Goal: Information Seeking & Learning: Learn about a topic

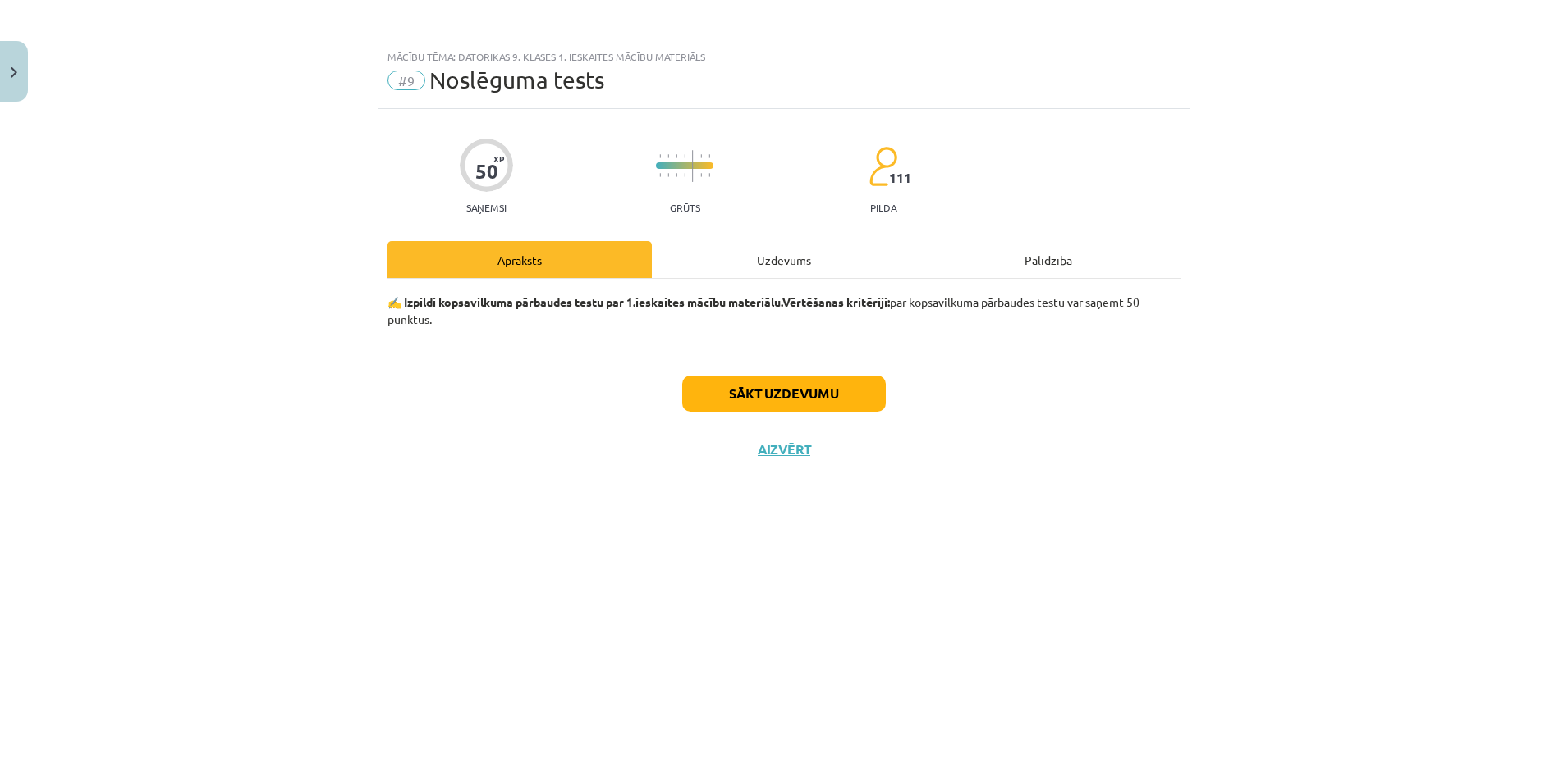
click at [763, 415] on div "Sākt uzdevumu Aizvērt" at bounding box center [784, 410] width 793 height 115
click at [745, 395] on button "Sākt uzdevumu" at bounding box center [784, 394] width 203 height 36
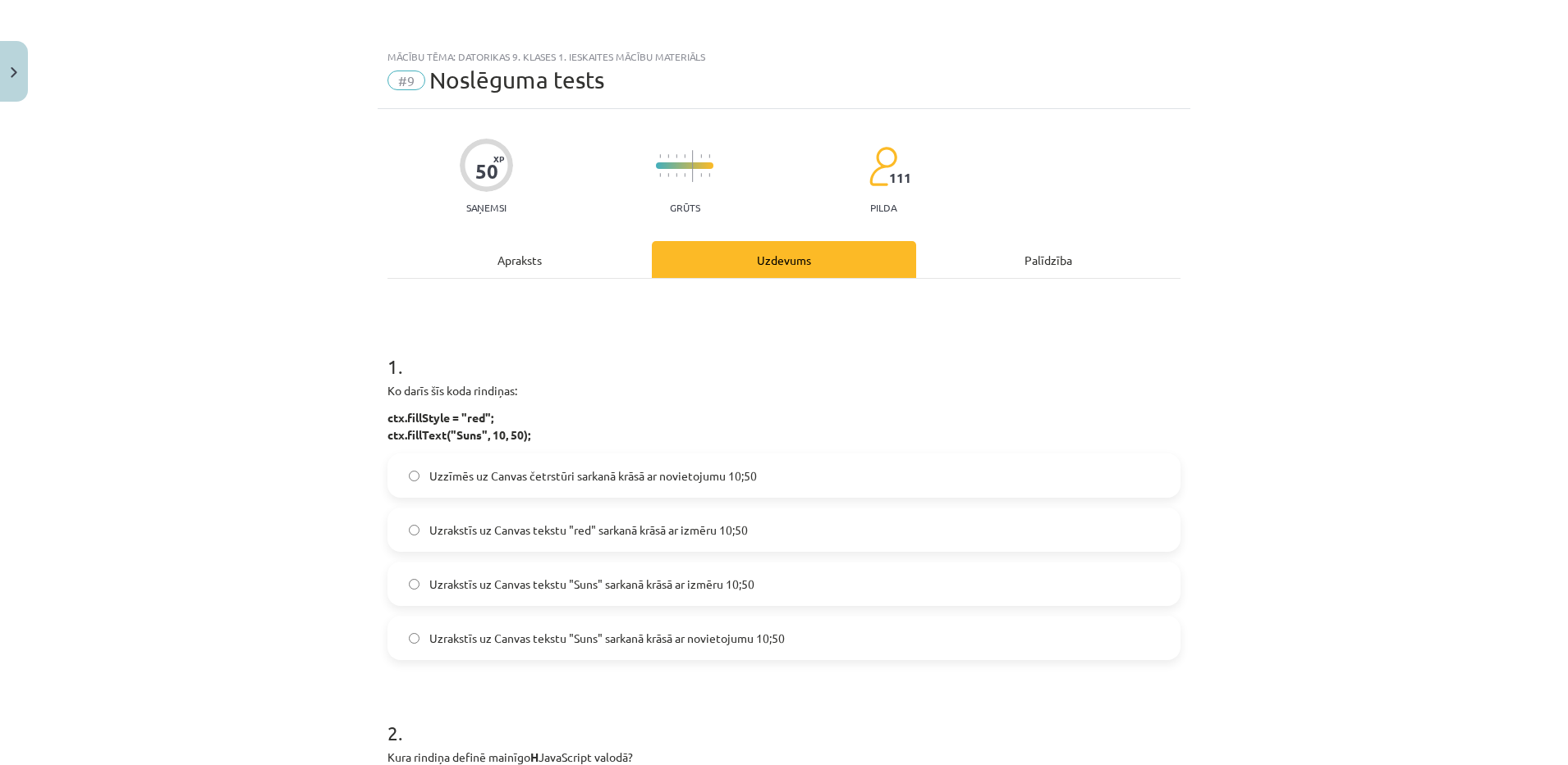
click at [515, 274] on div "Apraksts" at bounding box center [519, 260] width 264 height 37
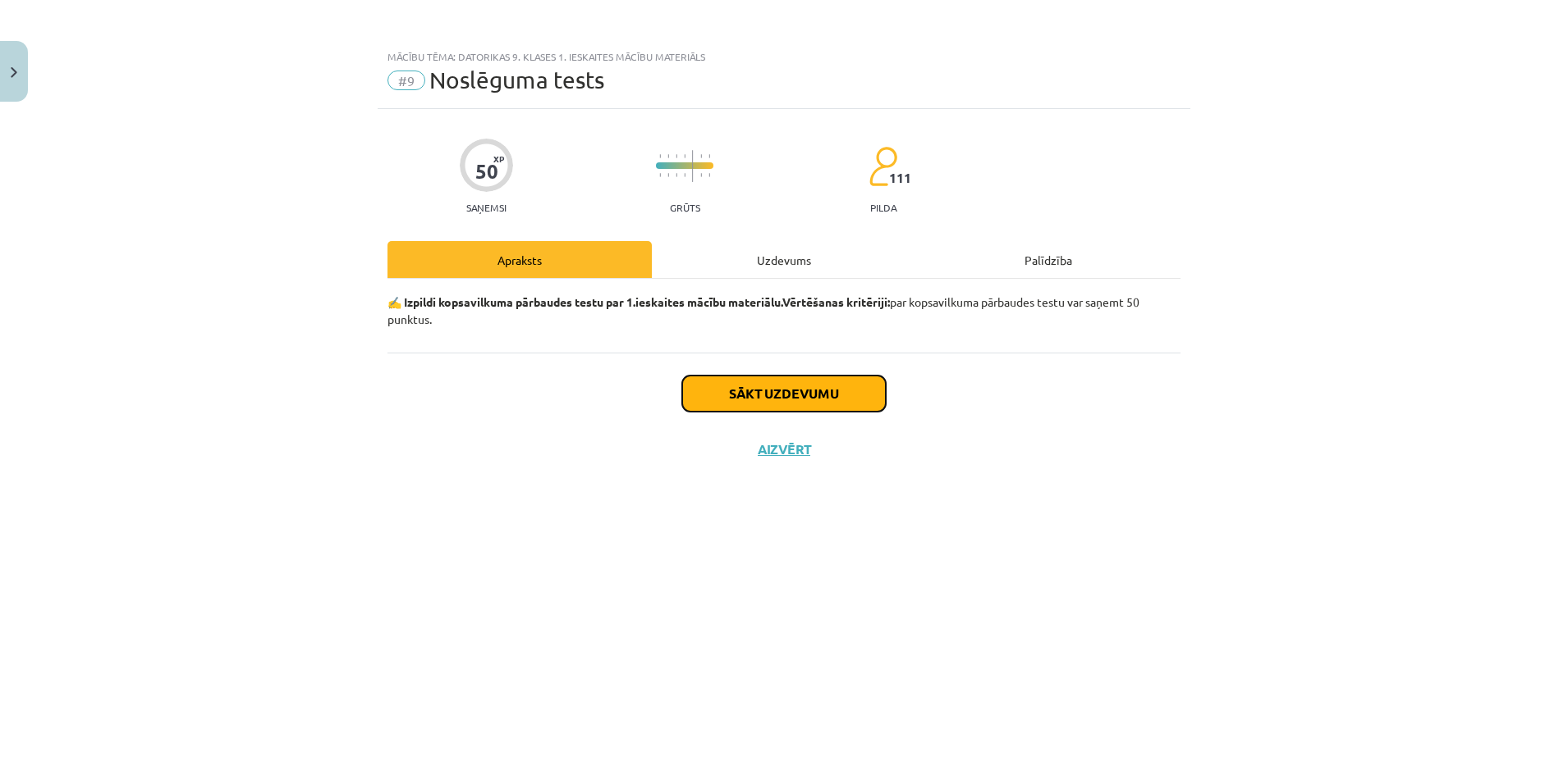
click at [797, 395] on button "Sākt uzdevumu" at bounding box center [784, 394] width 203 height 36
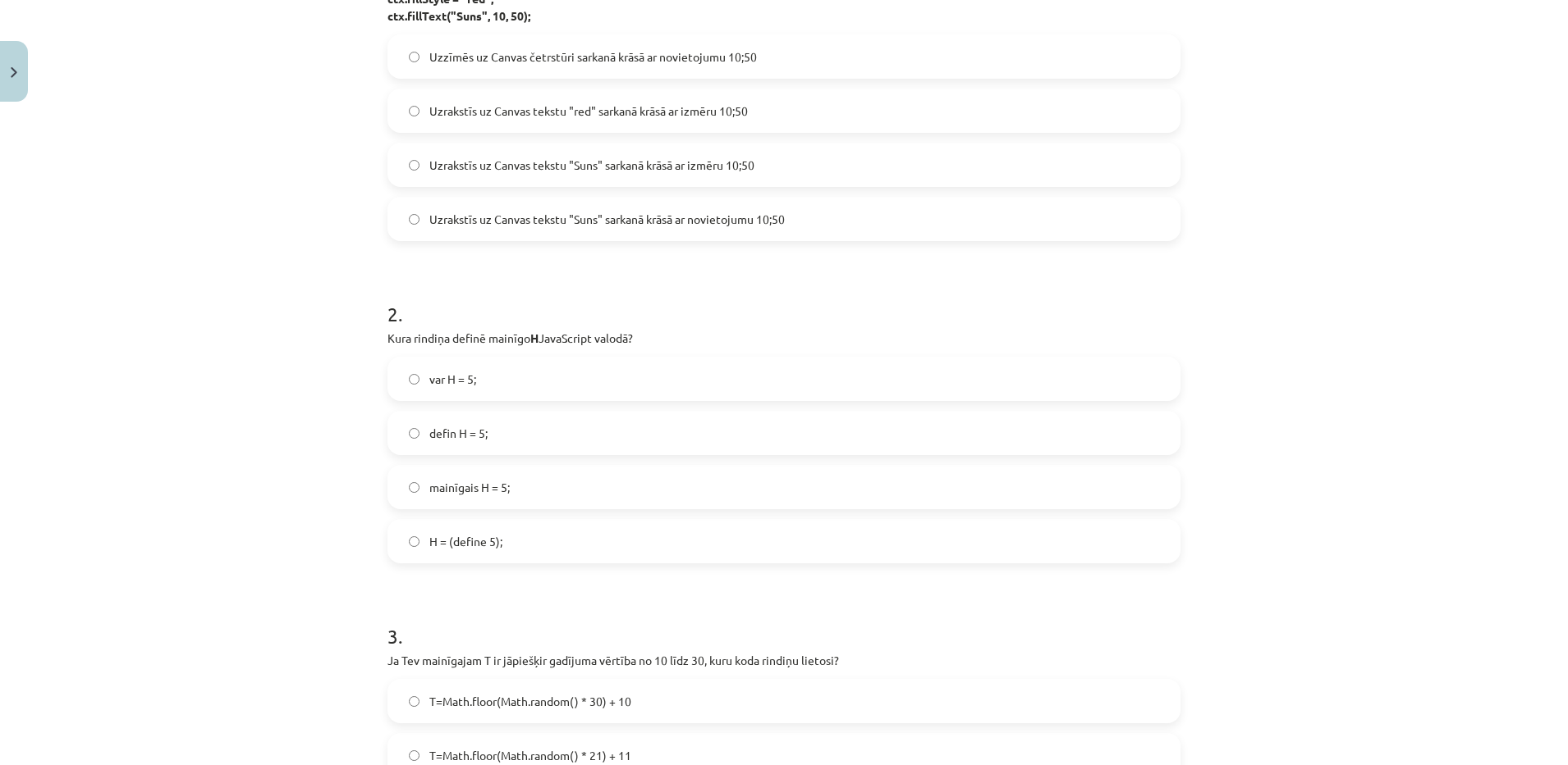
scroll to position [205, 0]
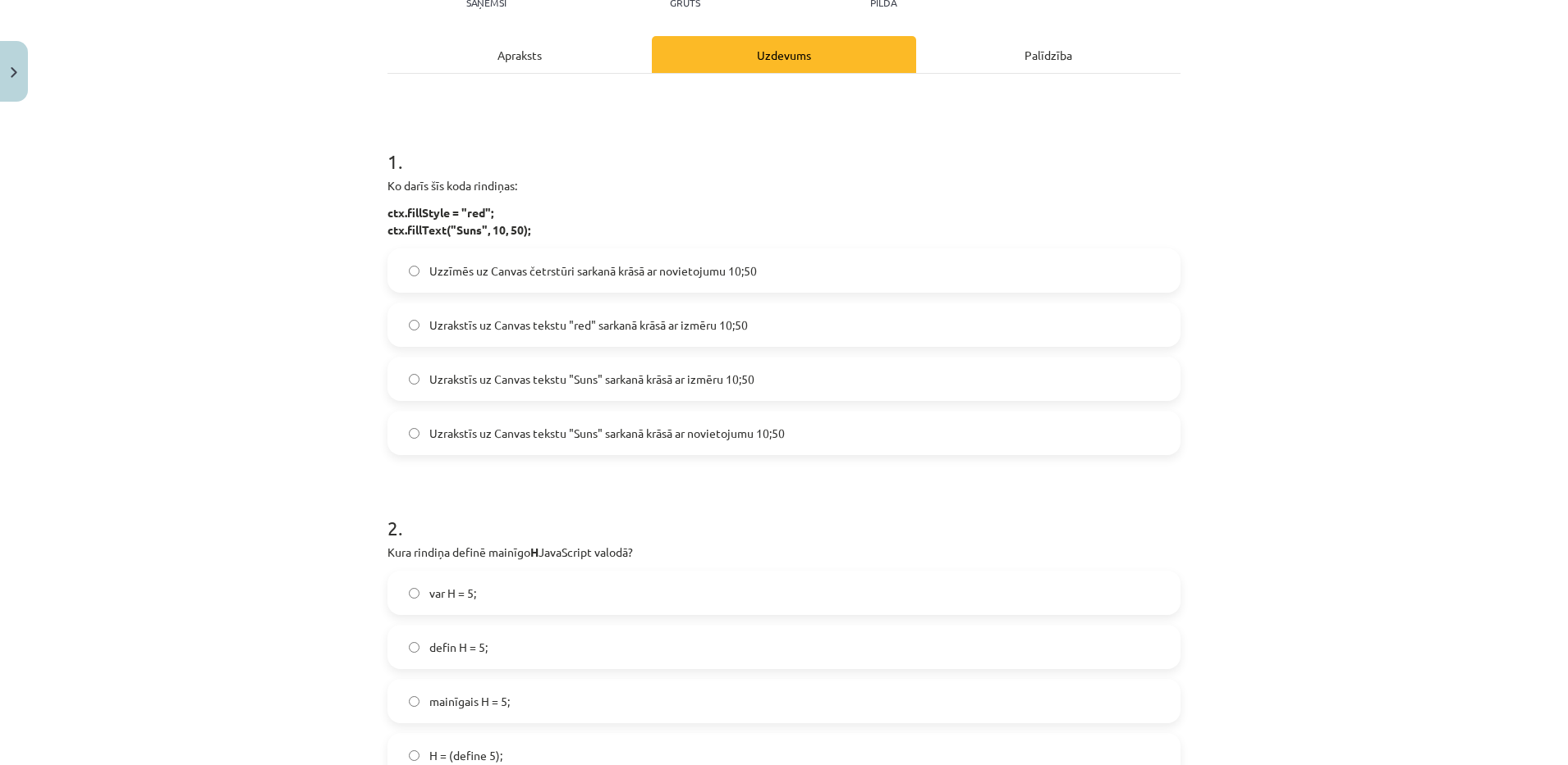
click at [143, 603] on div "Mācību tēma: Datorikas 9. klases 1. ieskaites mācību materiāls #9 Noslēguma tes…" at bounding box center [784, 382] width 1568 height 765
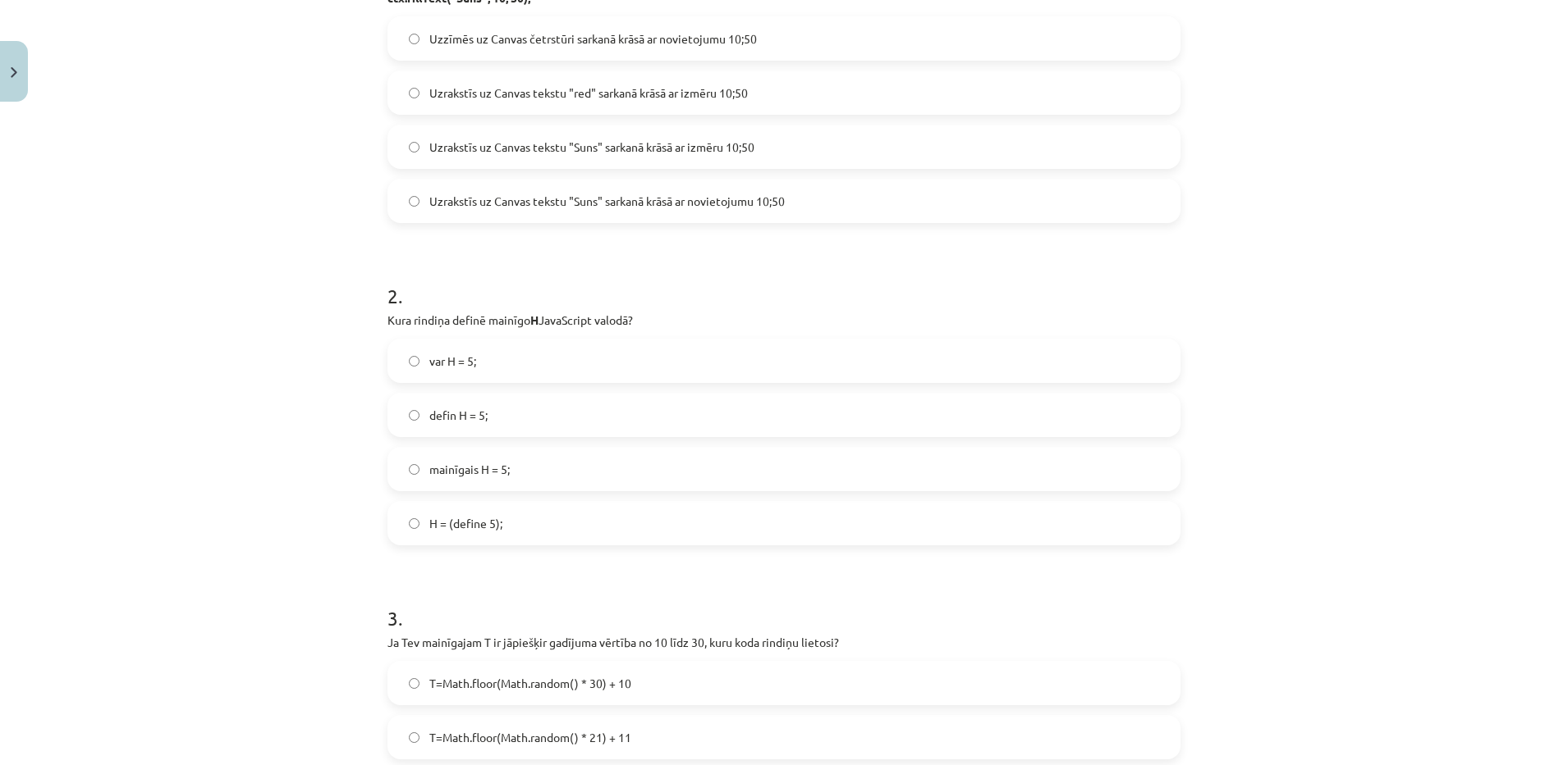
scroll to position [492, 0]
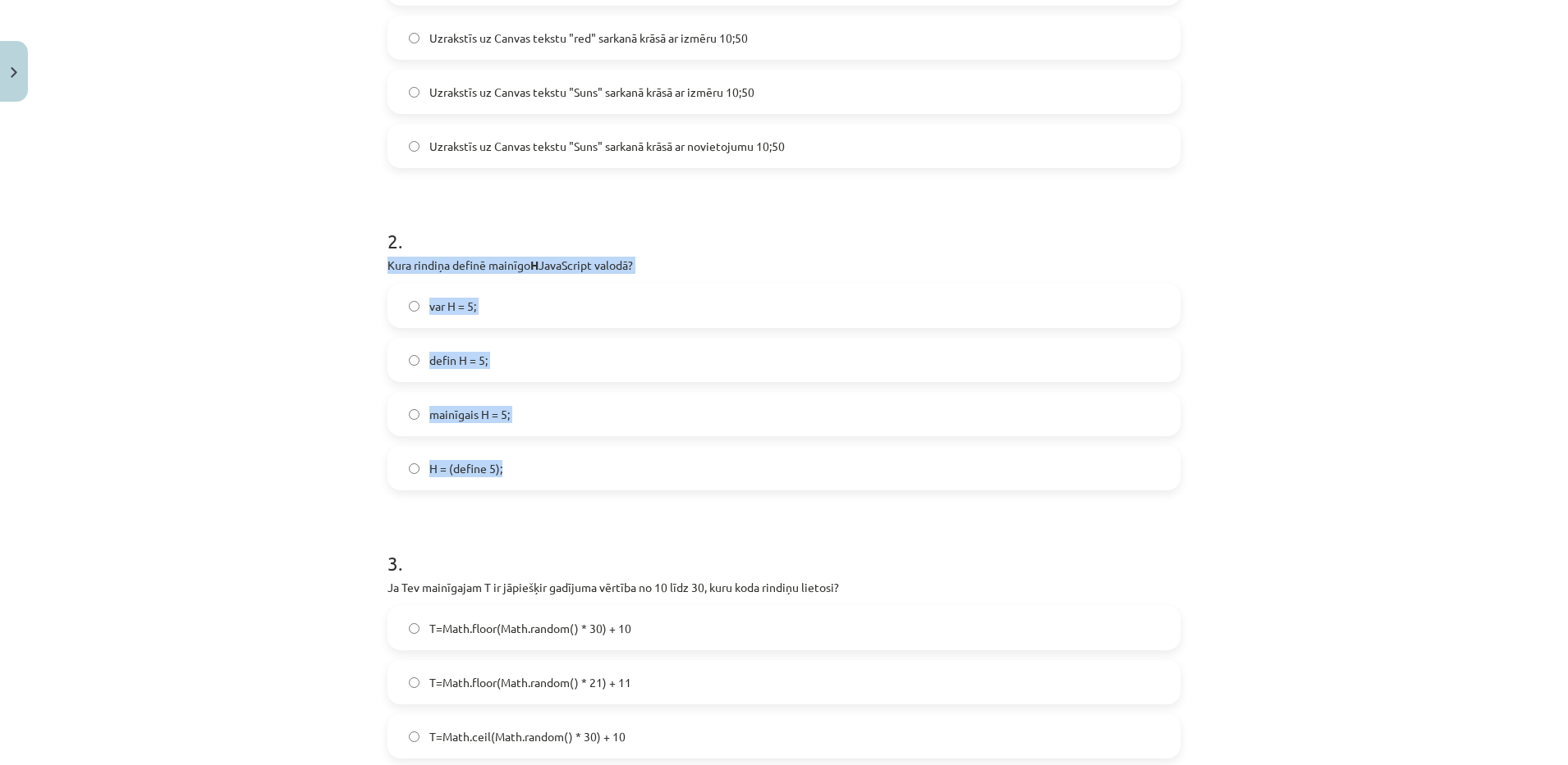
drag, startPoint x: 361, startPoint y: 263, endPoint x: 576, endPoint y: 449, distance: 284.3
click at [576, 449] on div "Mācību tēma: Datorikas 9. klases 1. ieskaites mācību materiāls #9 Noslēguma tes…" at bounding box center [784, 382] width 1568 height 765
copy div "Kura rindiņa definē mainīgo H JavaScript valodā? var H = 5; defin H = 5; mainīg…"
click at [455, 279] on div "2 . Kura rindiņa definē mainīgo H JavaScript valodā? var H = 5; defin H = 5; ma…" at bounding box center [784, 345] width 793 height 290
drag, startPoint x: 450, startPoint y: 297, endPoint x: 303, endPoint y: 327, distance: 150.0
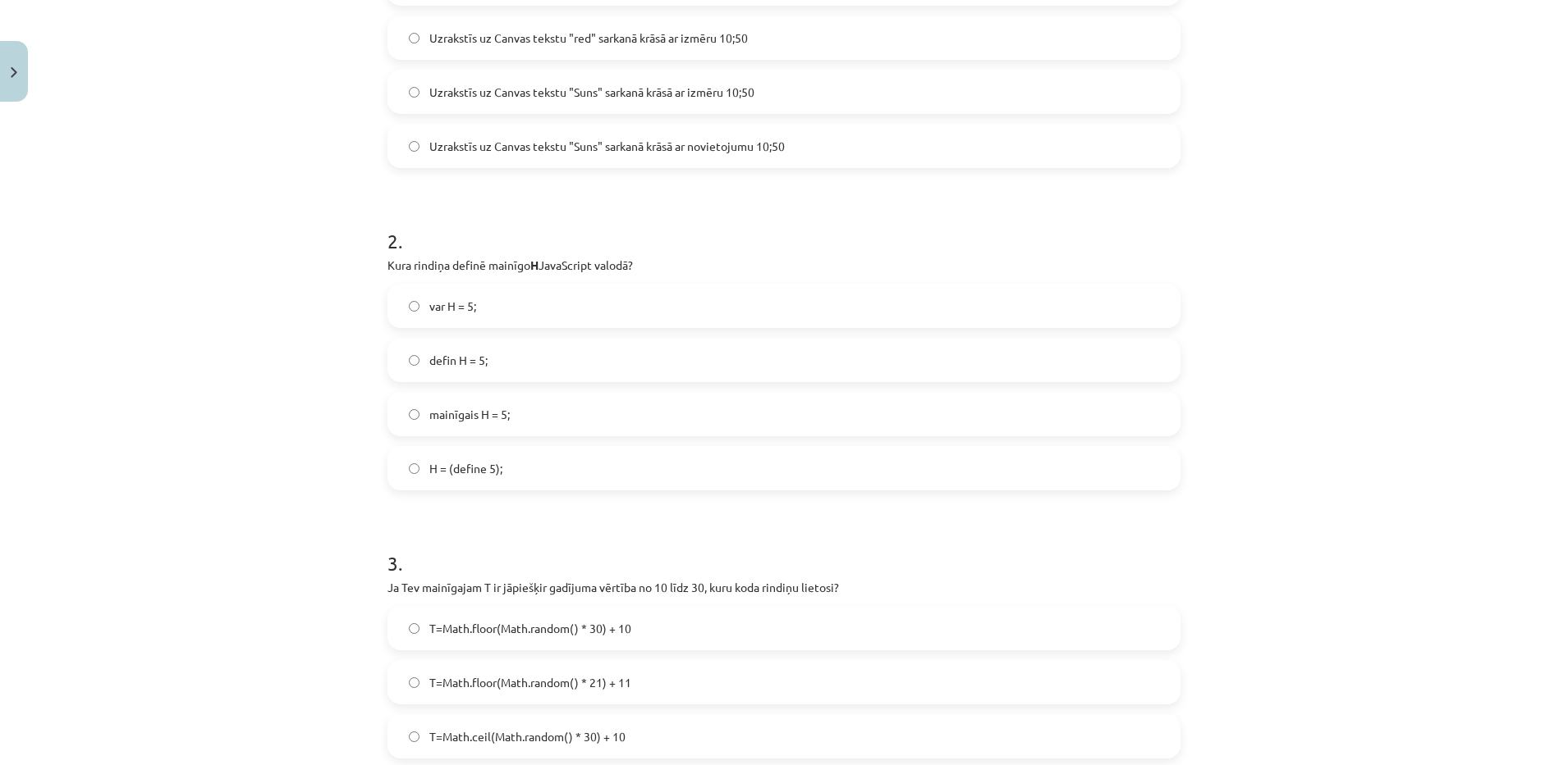
click at [303, 327] on div "Mācību tēma: Datorikas 9. klases 1. ieskaites mācību materiāls #9 Noslēguma tes…" at bounding box center [784, 382] width 1568 height 765
click at [488, 301] on label "var H = 5;" at bounding box center [784, 305] width 790 height 41
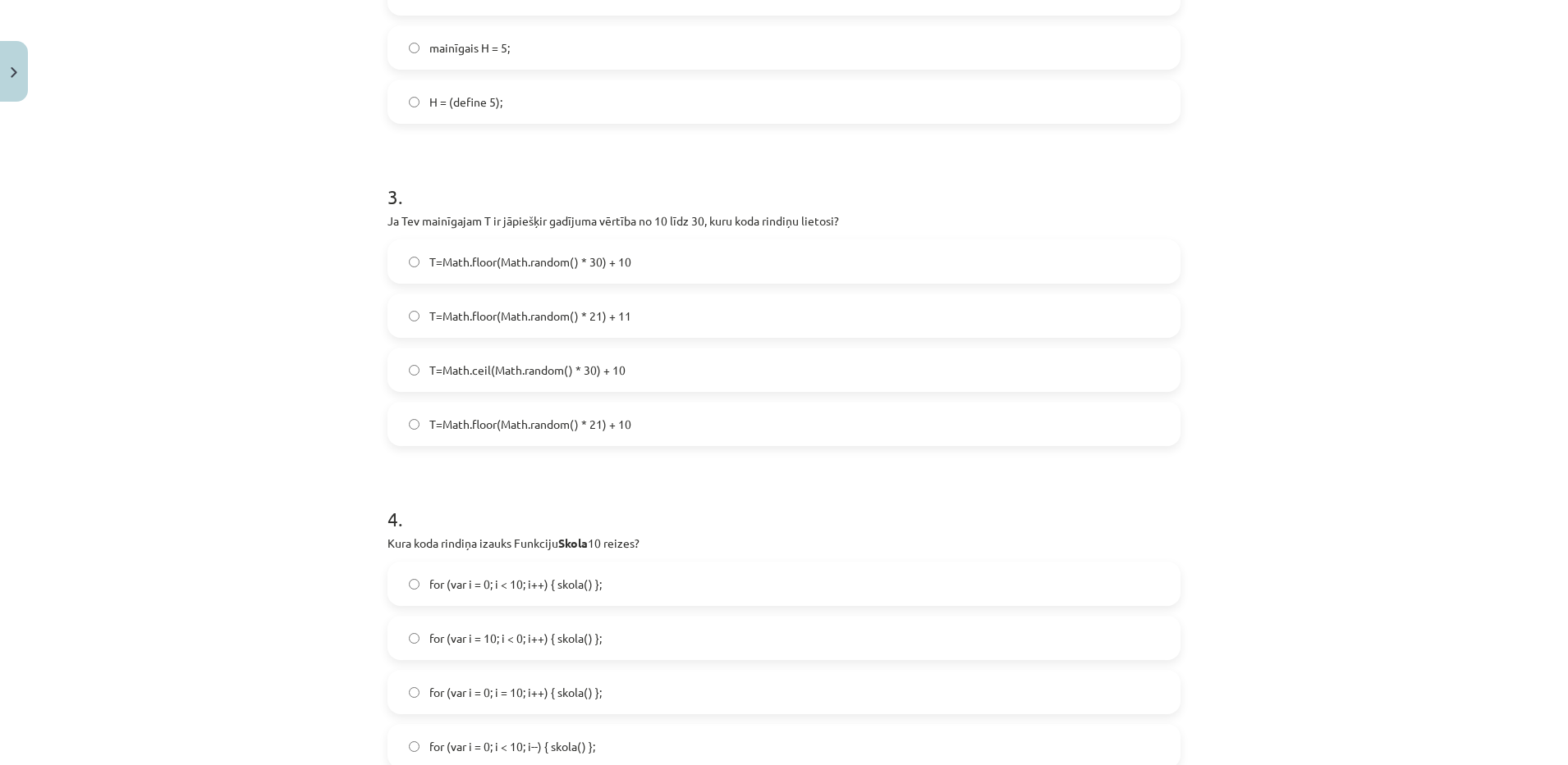
scroll to position [861, 0]
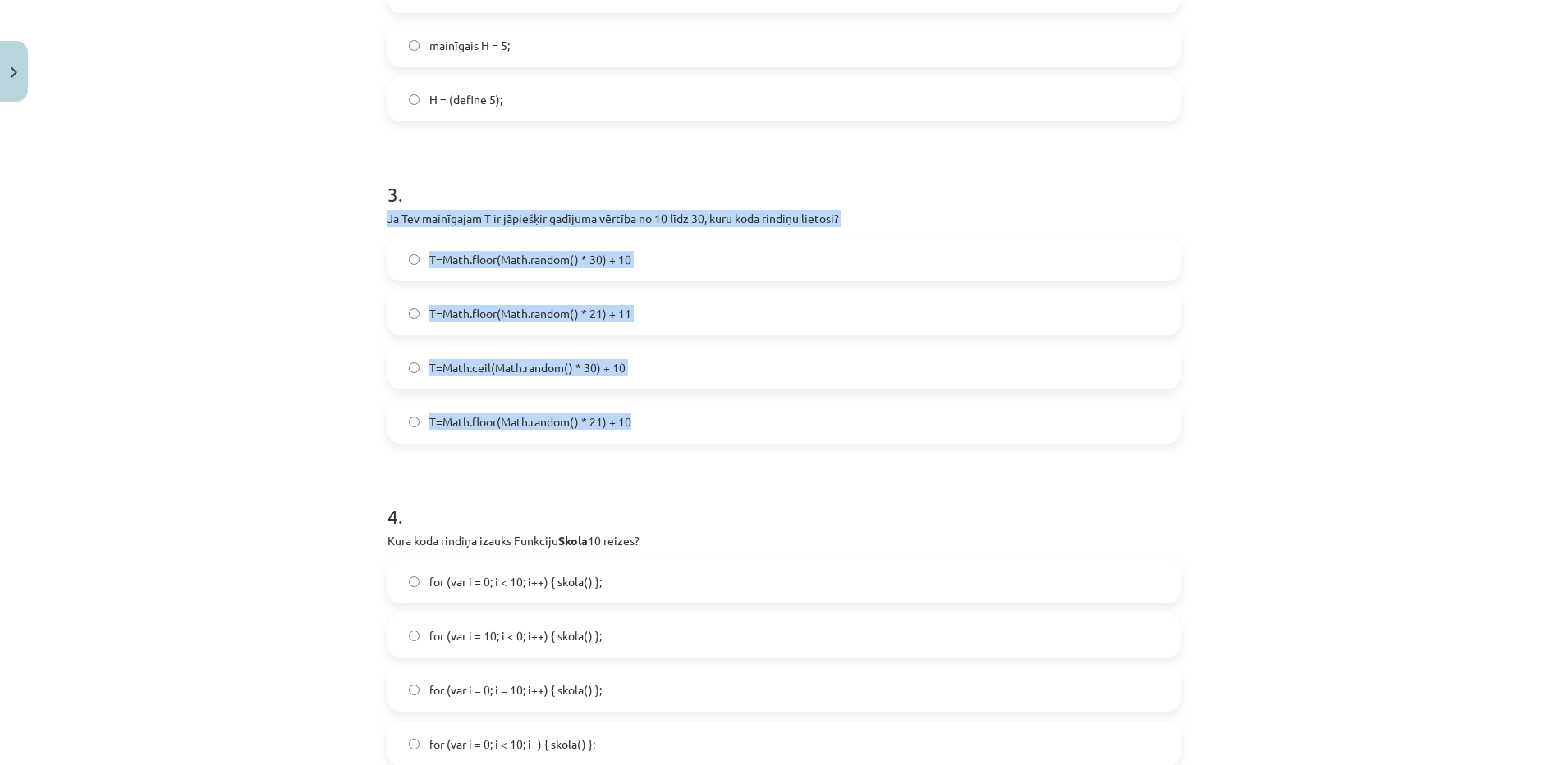
drag, startPoint x: 380, startPoint y: 214, endPoint x: 648, endPoint y: 415, distance: 335.0
click at [648, 415] on div "3 . Ja Tev mainīgajam T ir jāpiešķir gadījuma vērtība no 10 līdz 30, kuru koda …" at bounding box center [784, 299] width 793 height 290
copy div "Ja Tev mainīgajam T ir jāpiešķir gadījuma vērtība no 10 līdz 30, kuru koda rind…"
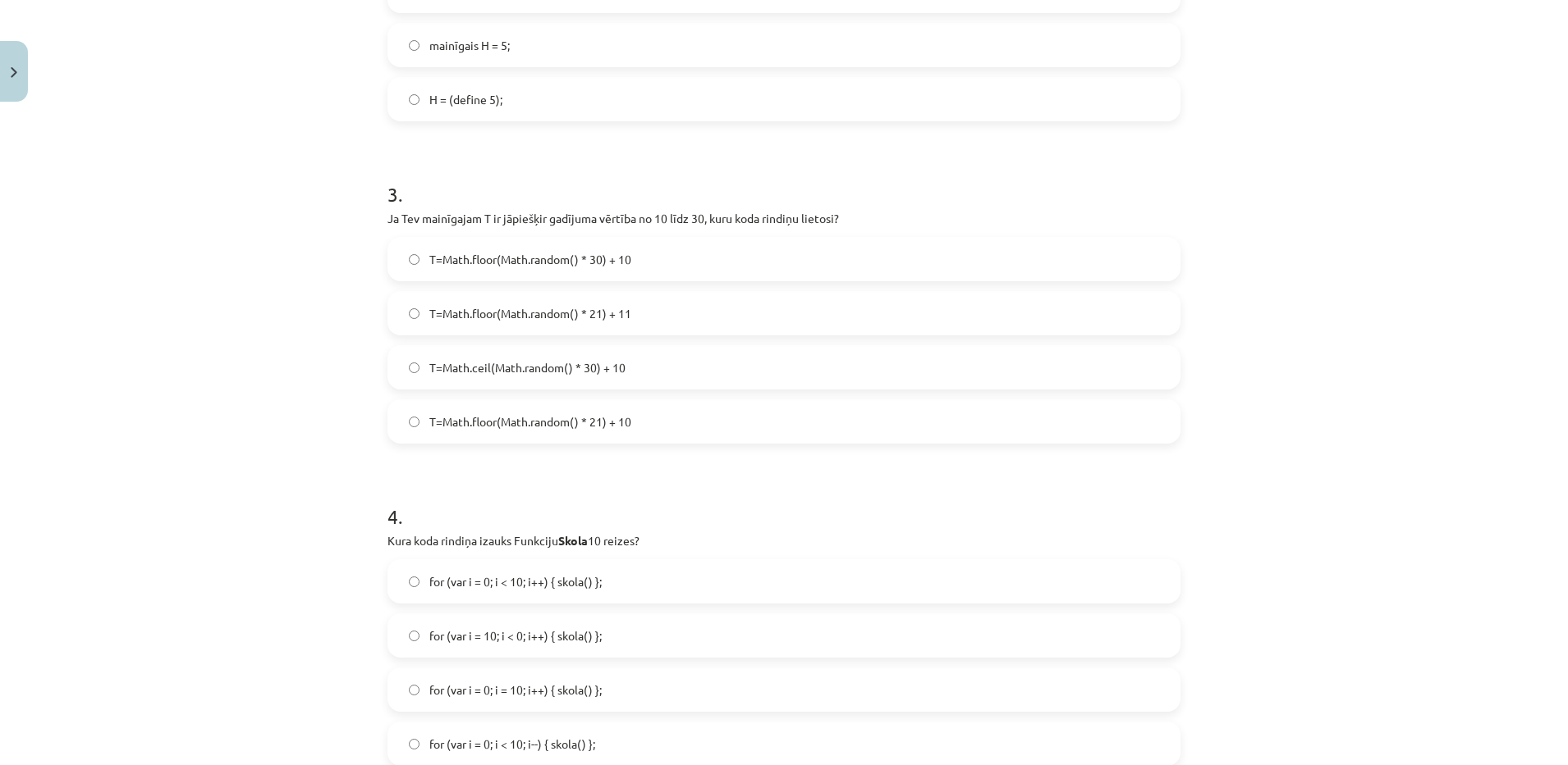
click at [186, 53] on div "Mācību tēma: Datorikas 9. klases 1. ieskaites mācību materiāls #9 Noslēguma tes…" at bounding box center [784, 382] width 1568 height 765
click at [545, 322] on label "T=Math.floor(Math.random() * 21) + 11" at bounding box center [784, 312] width 790 height 41
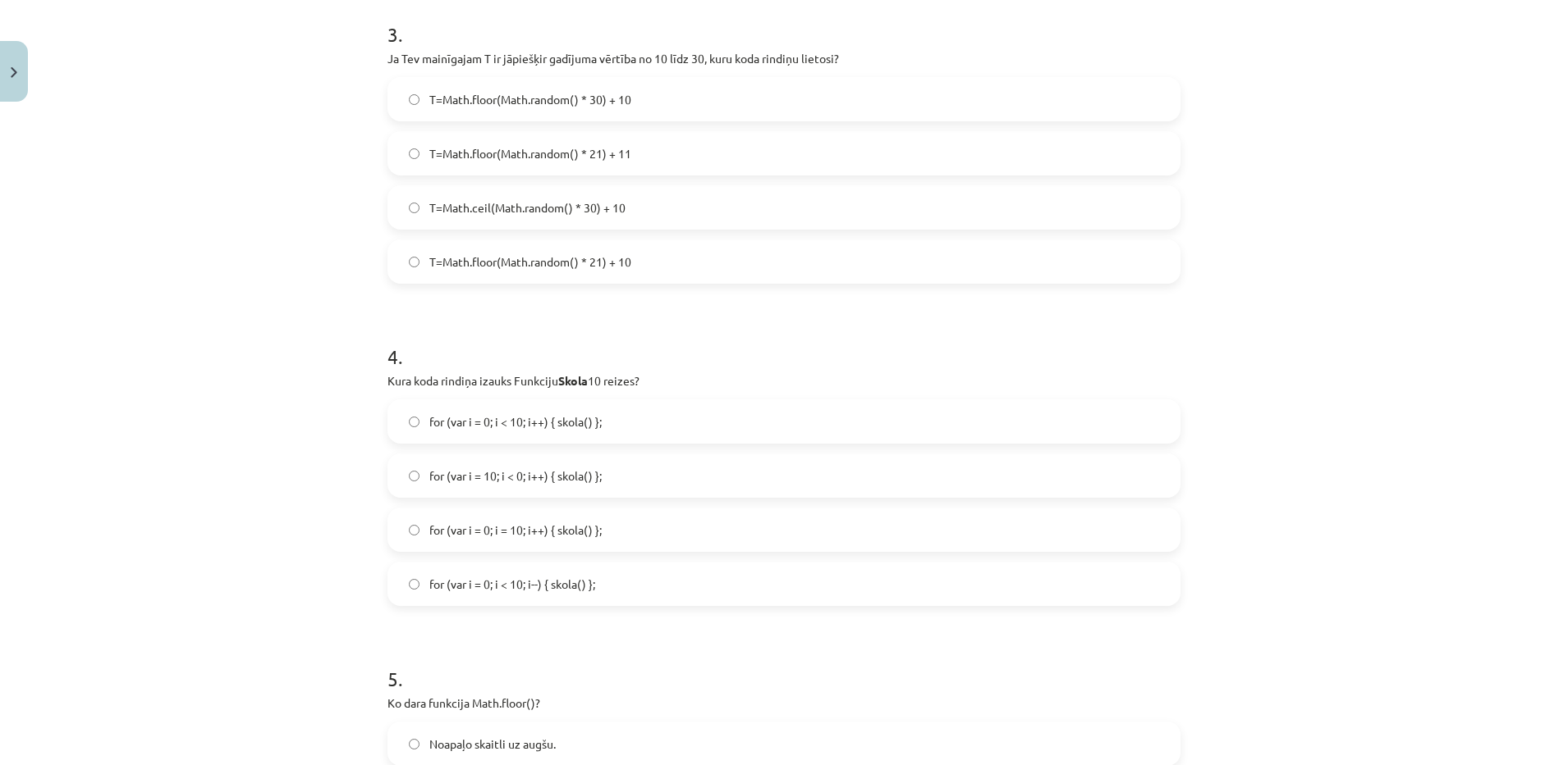
scroll to position [1066, 0]
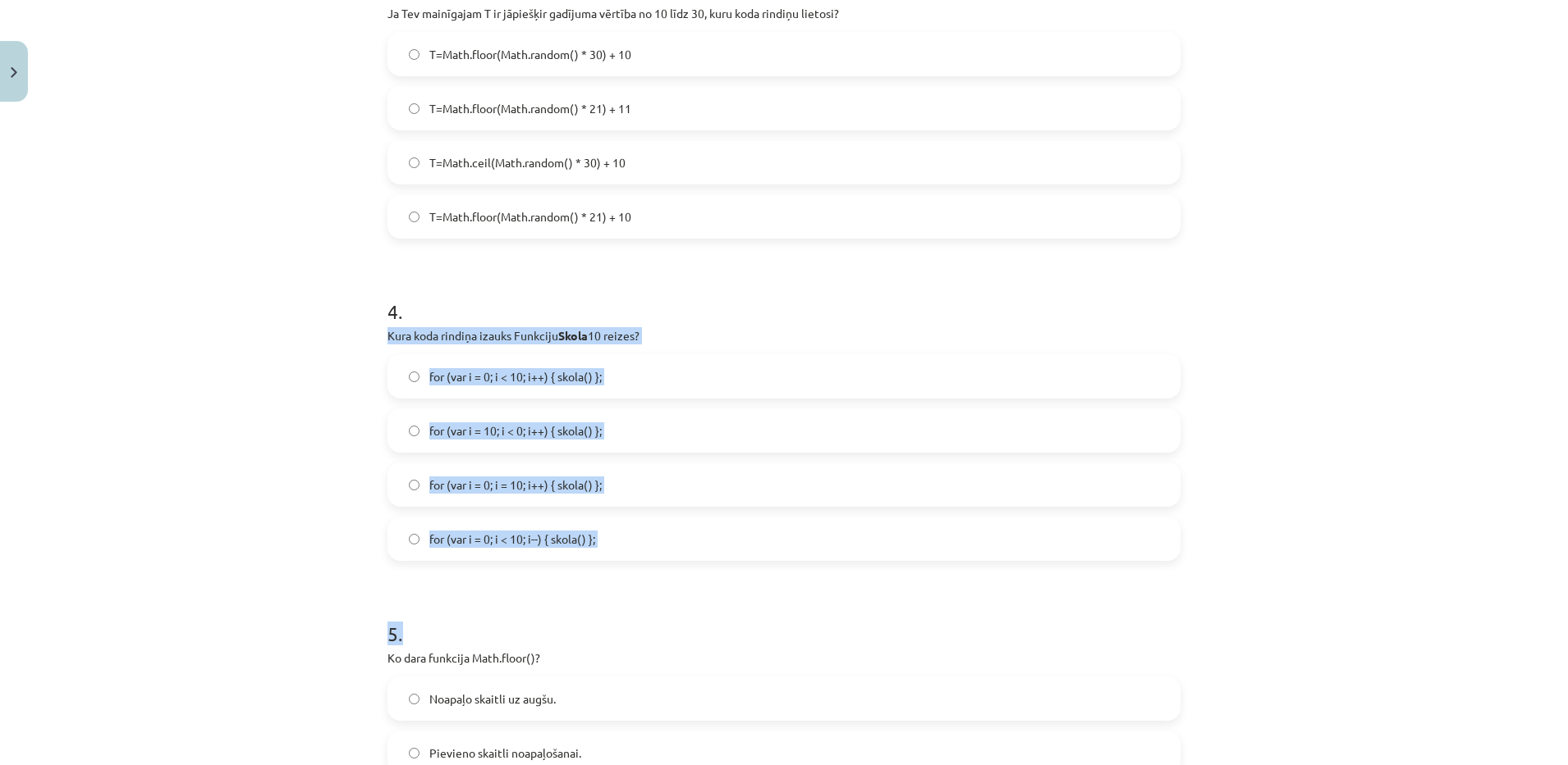
drag, startPoint x: 367, startPoint y: 329, endPoint x: 695, endPoint y: 575, distance: 410.0
click at [695, 575] on div "Mācību tēma: Datorikas 9. klases 1. ieskaites mācību materiāls #9 Noslēguma tes…" at bounding box center [784, 382] width 1568 height 765
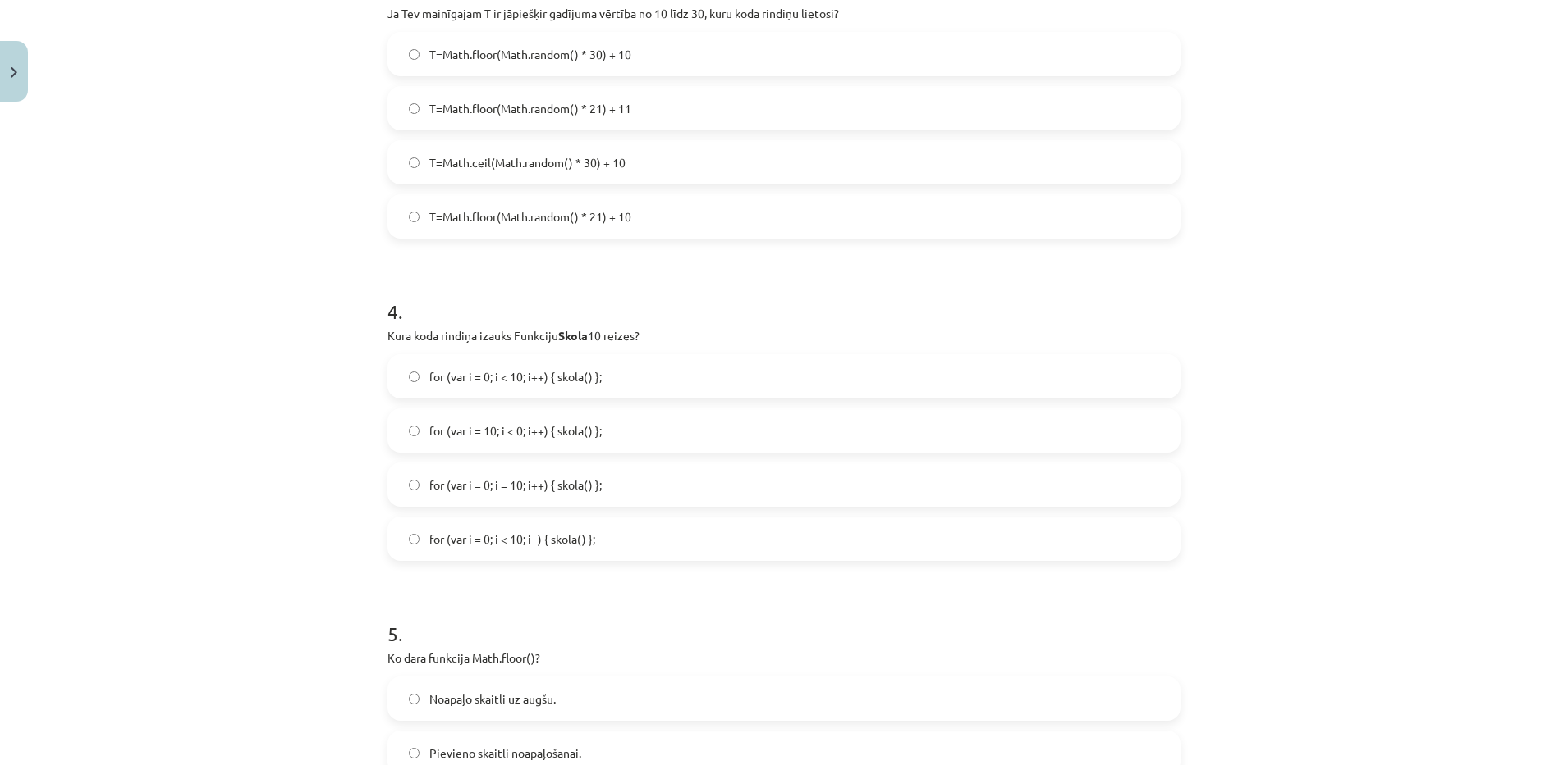
drag, startPoint x: 695, startPoint y: 575, endPoint x: 236, endPoint y: 677, distance: 470.2
click at [236, 677] on div "Mācību tēma: Datorikas 9. klases 1. ieskaites mācību materiāls #9 Noslēguma tes…" at bounding box center [784, 382] width 1568 height 765
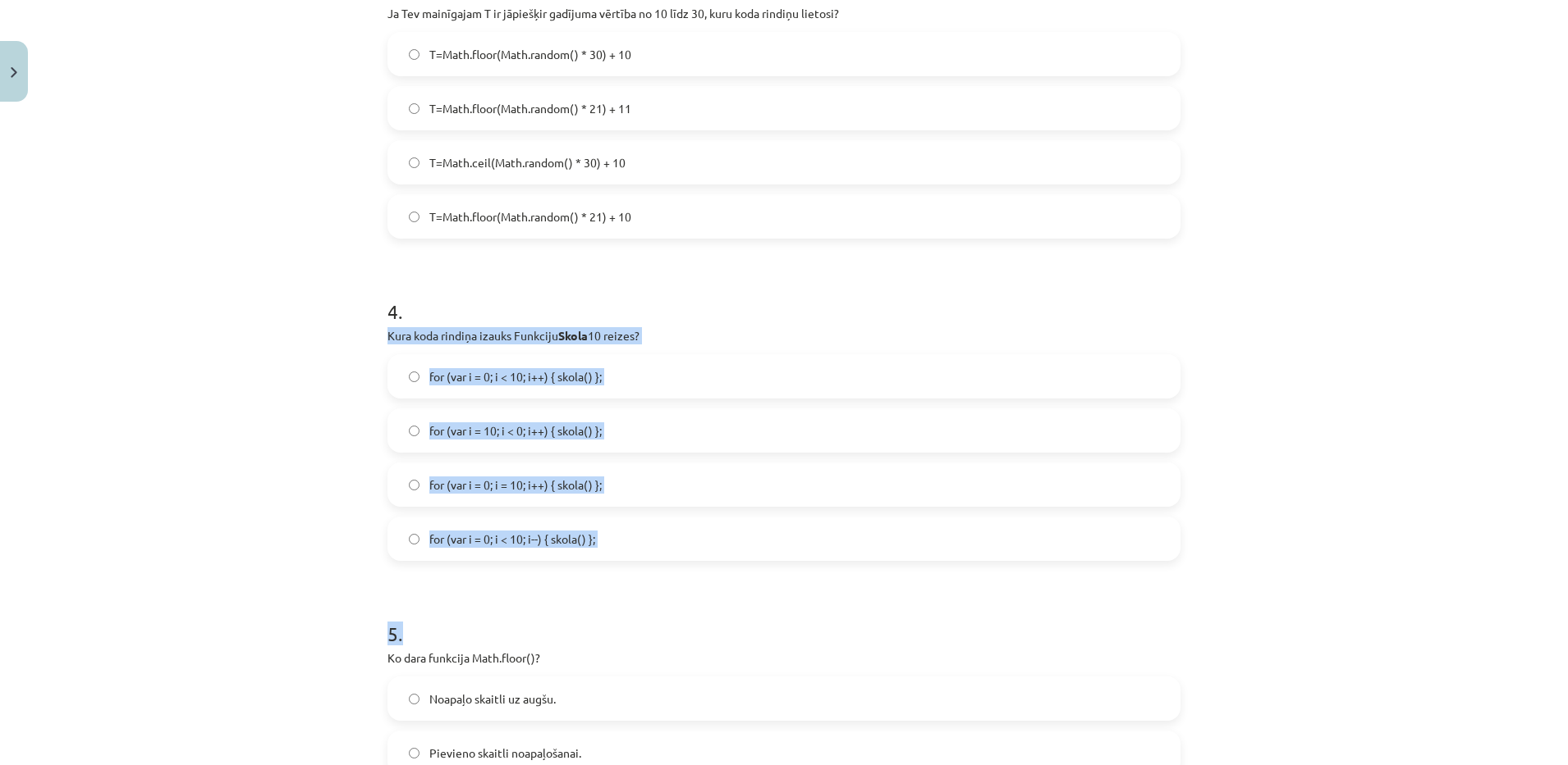
drag, startPoint x: 374, startPoint y: 332, endPoint x: 606, endPoint y: 561, distance: 326.0
drag, startPoint x: 606, startPoint y: 561, endPoint x: 355, endPoint y: 511, distance: 255.9
click at [355, 511] on div "Mācību tēma: Datorikas 9. klases 1. ieskaites mācību materiāls #9 Noslēguma tes…" at bounding box center [784, 382] width 1568 height 765
click at [311, 367] on div "Mācību tēma: Datorikas 9. klases 1. ieskaites mācību materiāls #9 Noslēguma tes…" at bounding box center [784, 382] width 1568 height 765
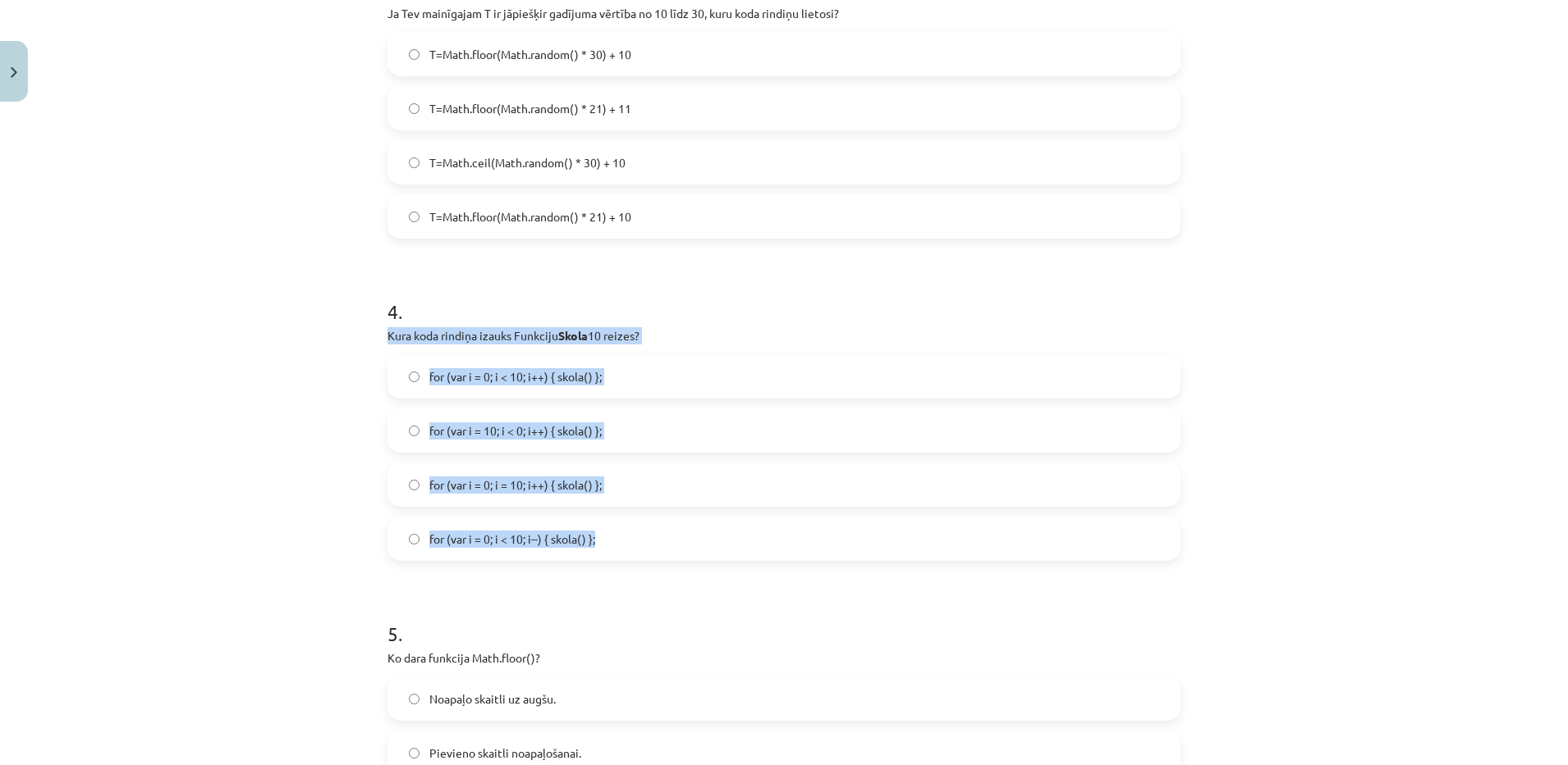
drag, startPoint x: 369, startPoint y: 335, endPoint x: 616, endPoint y: 543, distance: 322.9
click at [616, 543] on div "Mācību tēma: Datorikas 9. klases 1. ieskaites mācību materiāls #9 Noslēguma tes…" at bounding box center [784, 382] width 1568 height 765
copy div "Kura koda rindiņa izauks Funkciju Skola 10 reizes? for (var i = 0; i < 10; i++)…"
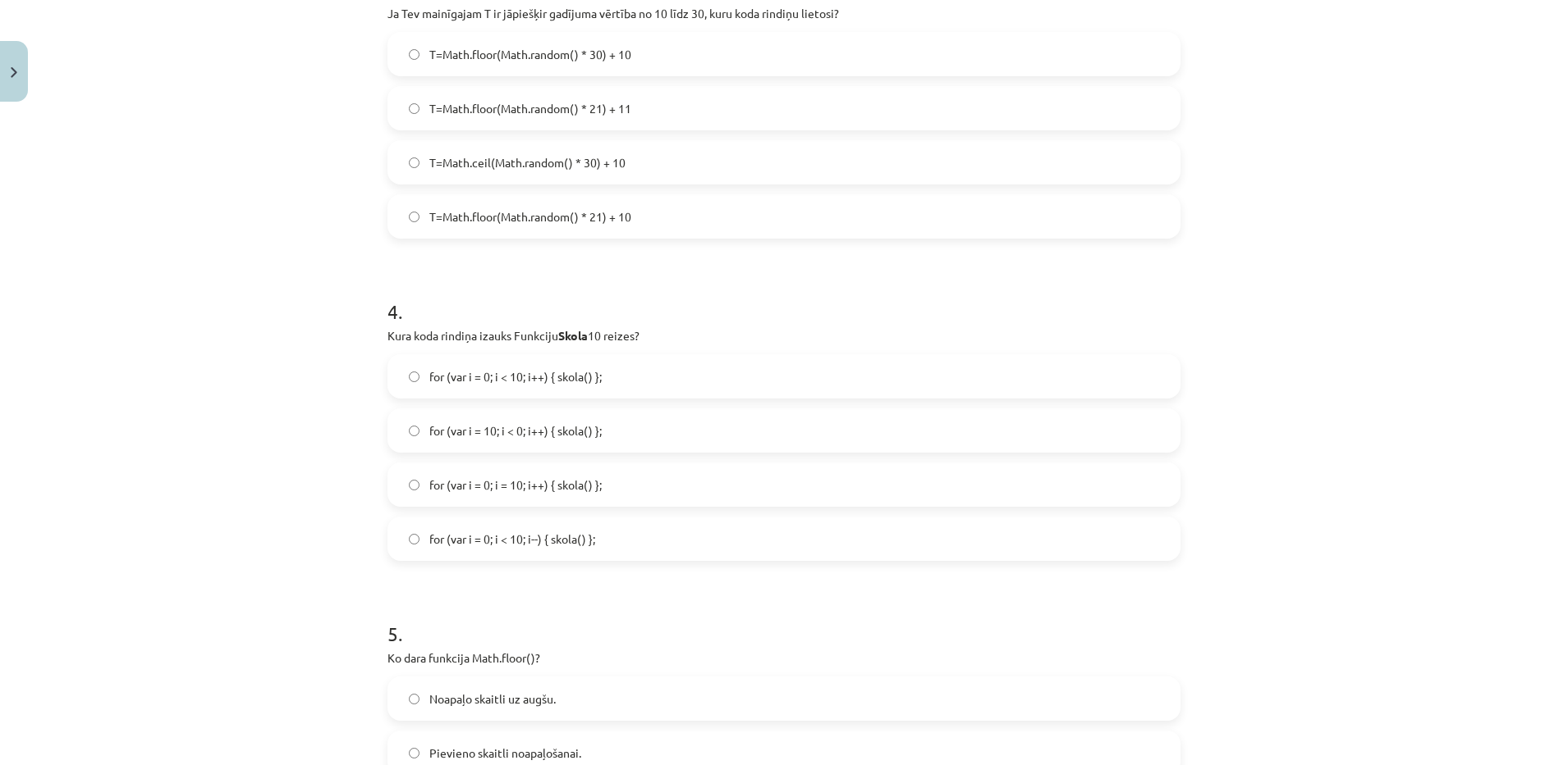
click at [105, 233] on div "Mācību tēma: Datorikas 9. klases 1. ieskaites mācību materiāls #9 Noslēguma tes…" at bounding box center [784, 382] width 1568 height 765
click at [556, 379] on span "for (var i = 0; i < 10; i++) { skola() };" at bounding box center [515, 377] width 172 height 17
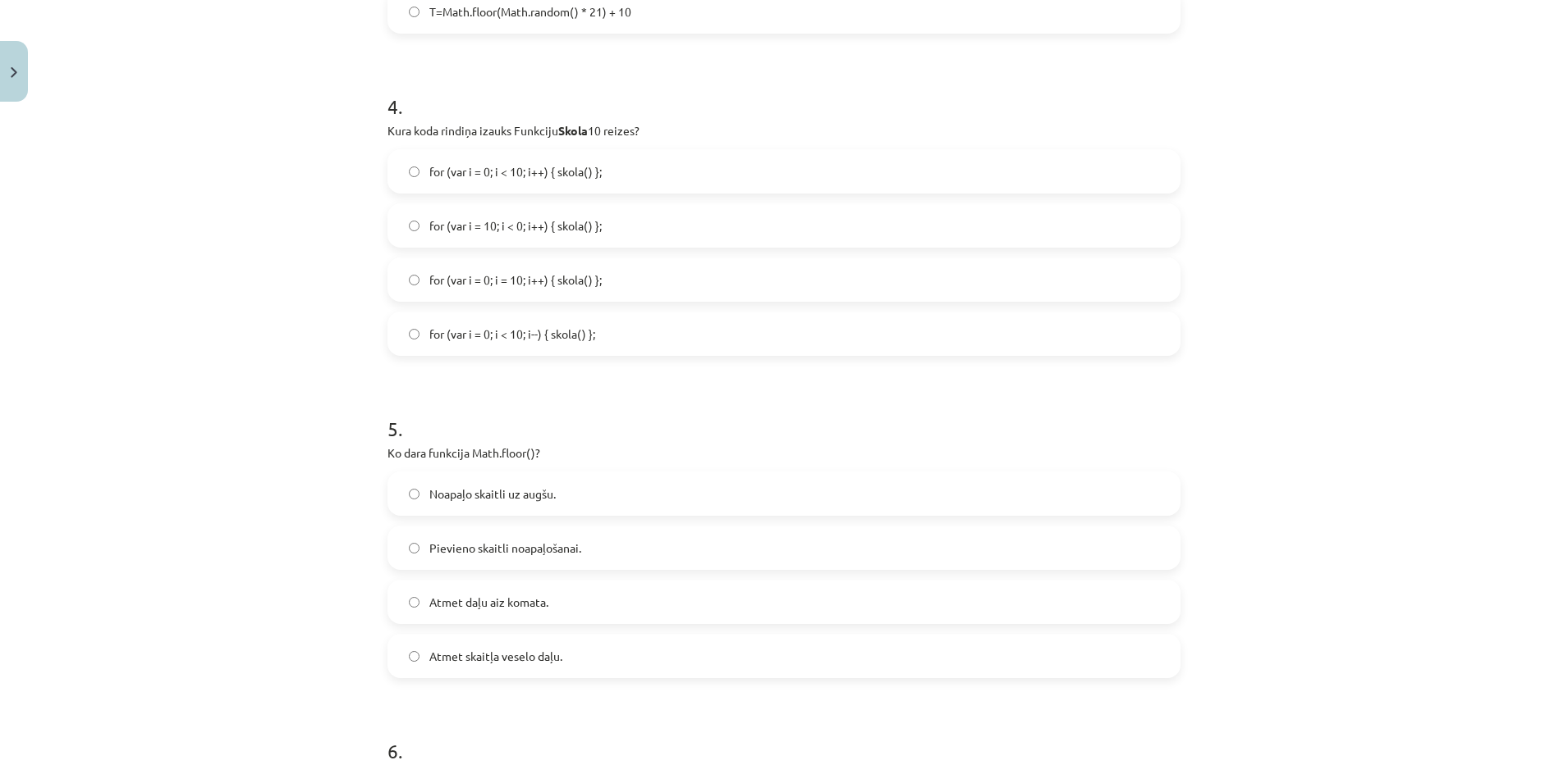
scroll to position [1381, 0]
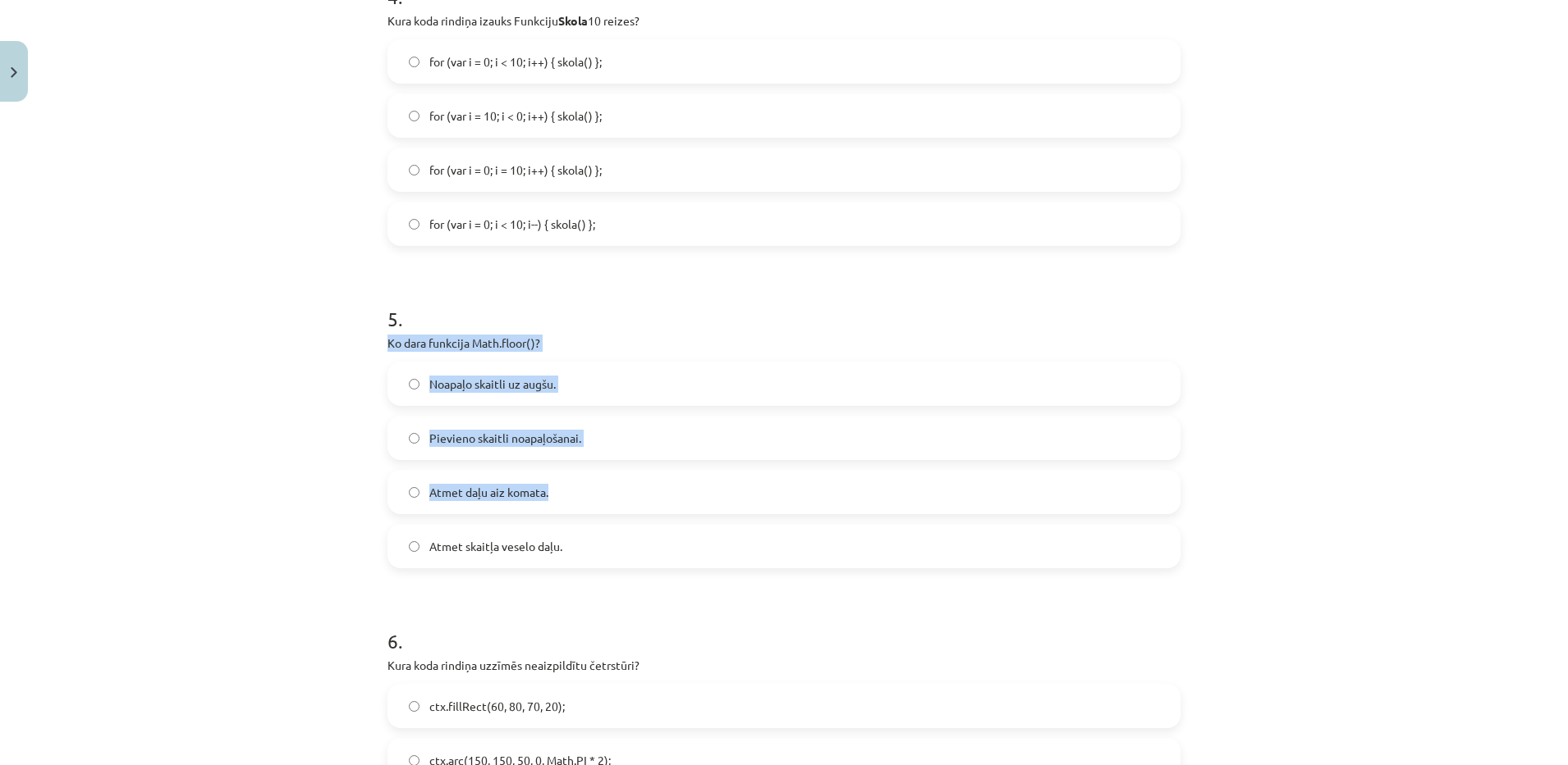
drag, startPoint x: 371, startPoint y: 330, endPoint x: 611, endPoint y: 505, distance: 297.0
click at [611, 505] on div "50 XP Saņemsi Grūts 111 pilda Apraksts Uzdevums Palīdzība 1 . Ko darīs šīs koda…" at bounding box center [784, 543] width 813 height 3629
drag, startPoint x: 611, startPoint y: 505, endPoint x: 256, endPoint y: 494, distance: 355.2
click at [256, 494] on div "Mācību tēma: Datorikas 9. klases 1. ieskaites mācību materiāls #9 Noslēguma tes…" at bounding box center [784, 382] width 1568 height 765
click at [197, 406] on div "Mācību tēma: Datorikas 9. klases 1. ieskaites mācību materiāls #9 Noslēguma tes…" at bounding box center [784, 382] width 1568 height 765
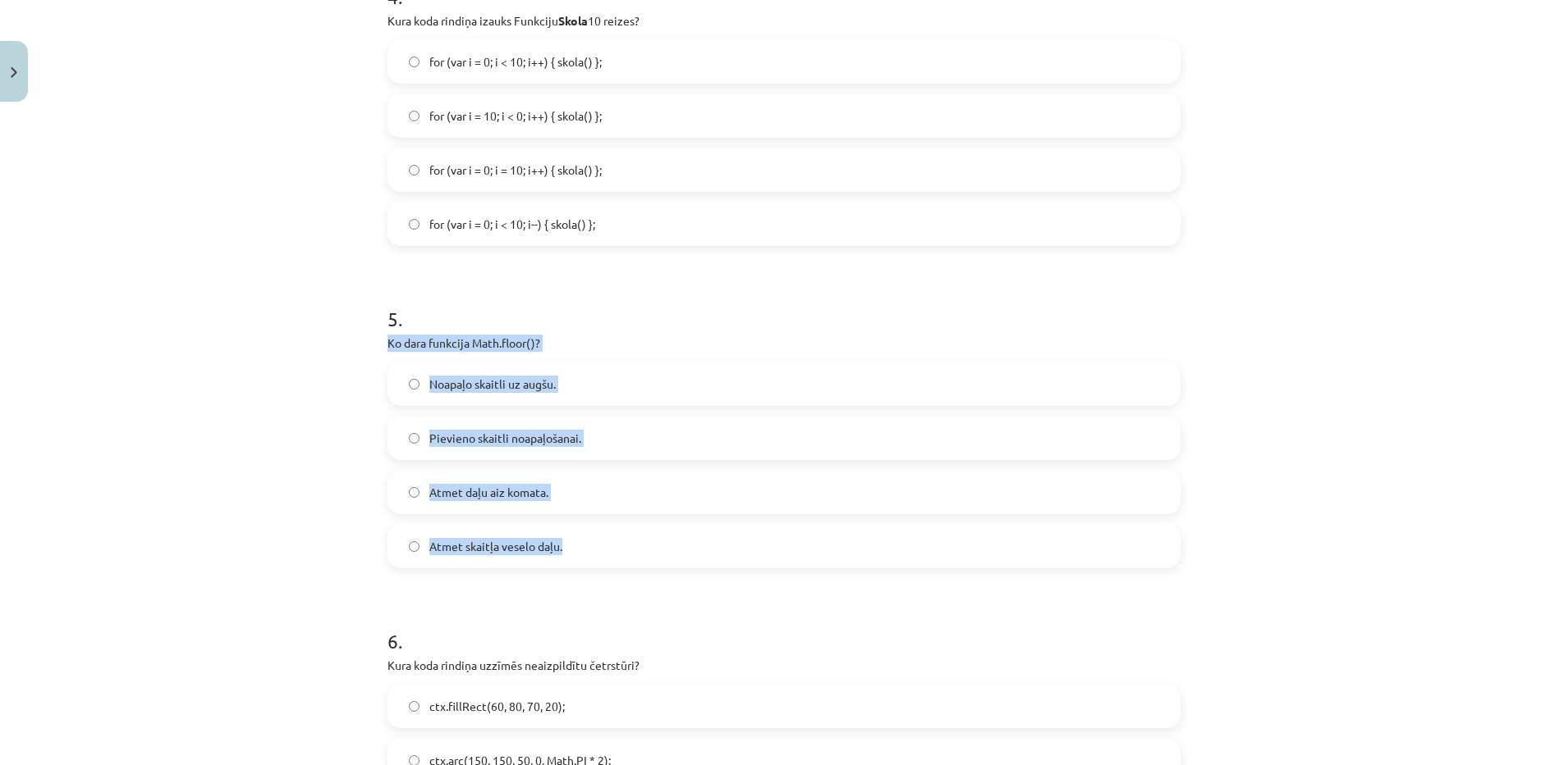
drag, startPoint x: 377, startPoint y: 335, endPoint x: 566, endPoint y: 542, distance: 280.3
click at [566, 542] on div "50 XP Saņemsi Grūts 111 pilda Apraksts Uzdevums Palīdzība 1 . Ko darīs šīs koda…" at bounding box center [784, 543] width 813 height 3629
copy div "Ko dara funkcija Math.floor()? Noapaļo skaitli uz augšu. Pievieno skaitli noapa…"
click at [505, 489] on span "Atmet daļu aiz komata." at bounding box center [488, 492] width 119 height 17
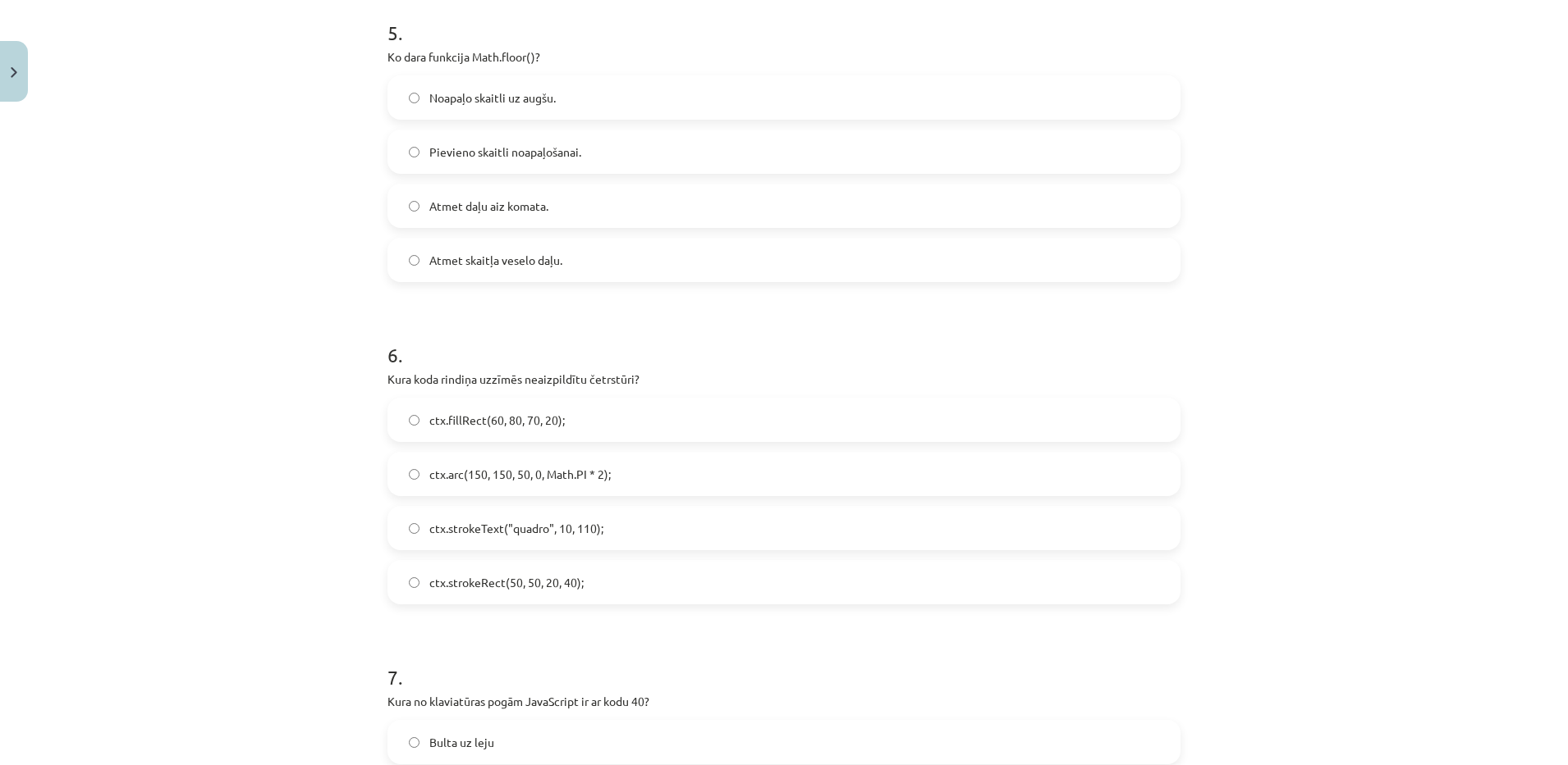
scroll to position [1668, 0]
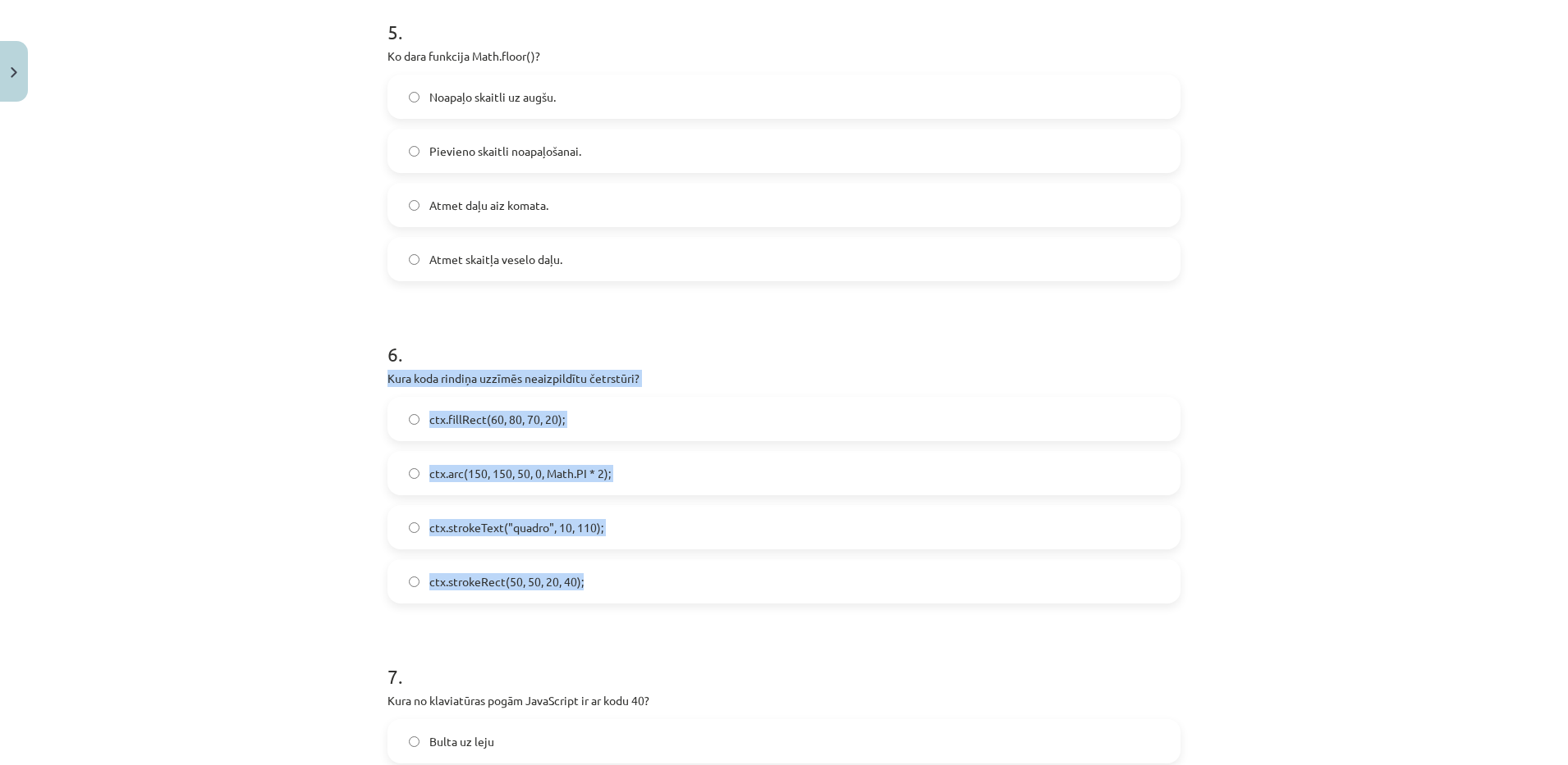
drag, startPoint x: 355, startPoint y: 371, endPoint x: 632, endPoint y: 587, distance: 351.3
click at [632, 587] on div "Mācību tēma: Datorikas 9. klases 1. ieskaites mācību materiāls #9 Noslēguma tes…" at bounding box center [784, 382] width 1568 height 765
copy div "Kura koda rindiņa uzzīmēs neaizpildītu četrstūri? ctx.fillRect(60, 80, 70, 20);…"
click at [120, 365] on div "Mācību tēma: Datorikas 9. klases 1. ieskaites mācību materiāls #9 Noslēguma tes…" at bounding box center [784, 382] width 1568 height 765
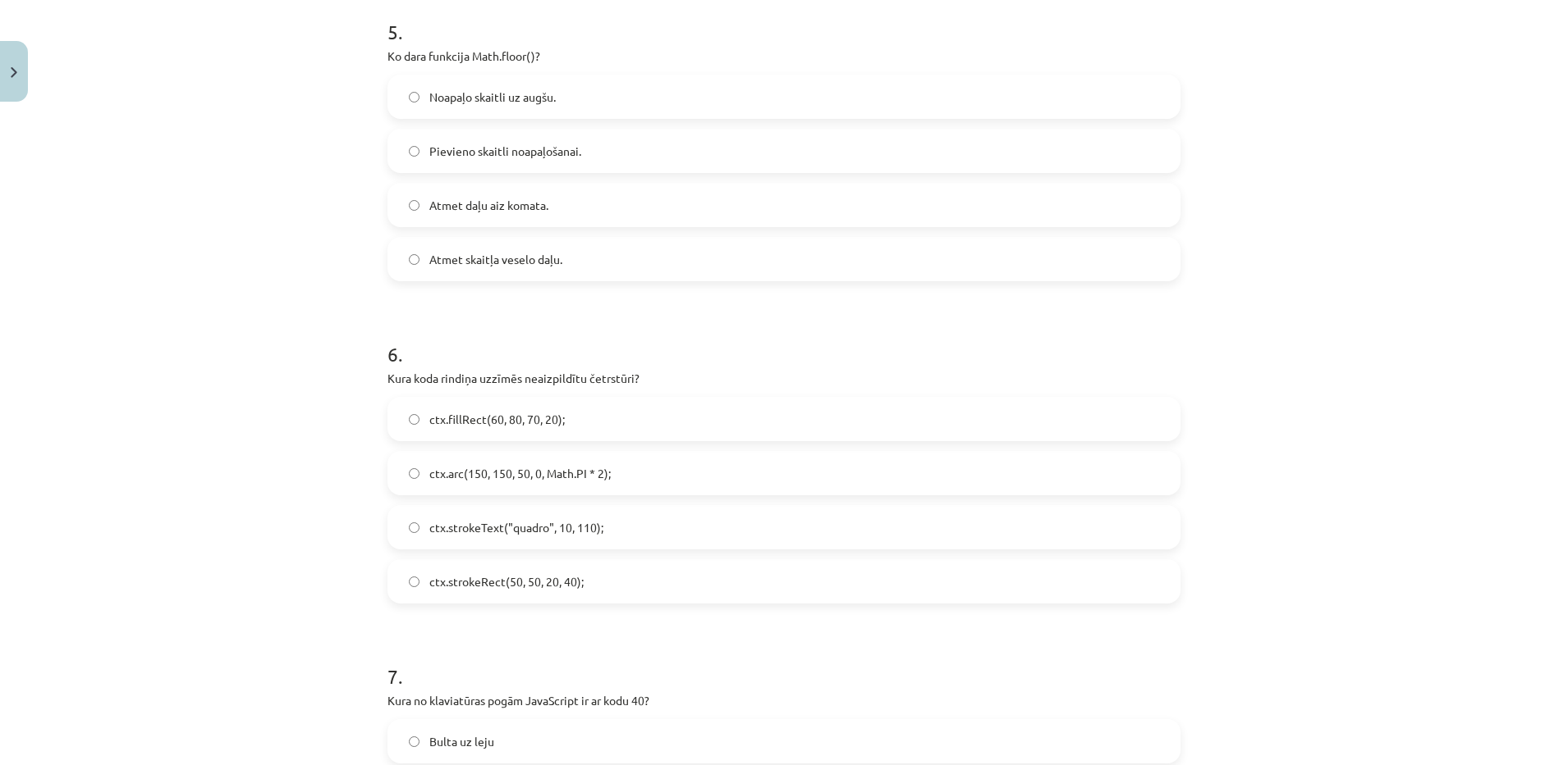
click at [120, 365] on div "Mācību tēma: Datorikas 9. klases 1. ieskaites mācību materiāls #9 Noslēguma tes…" at bounding box center [784, 382] width 1568 height 765
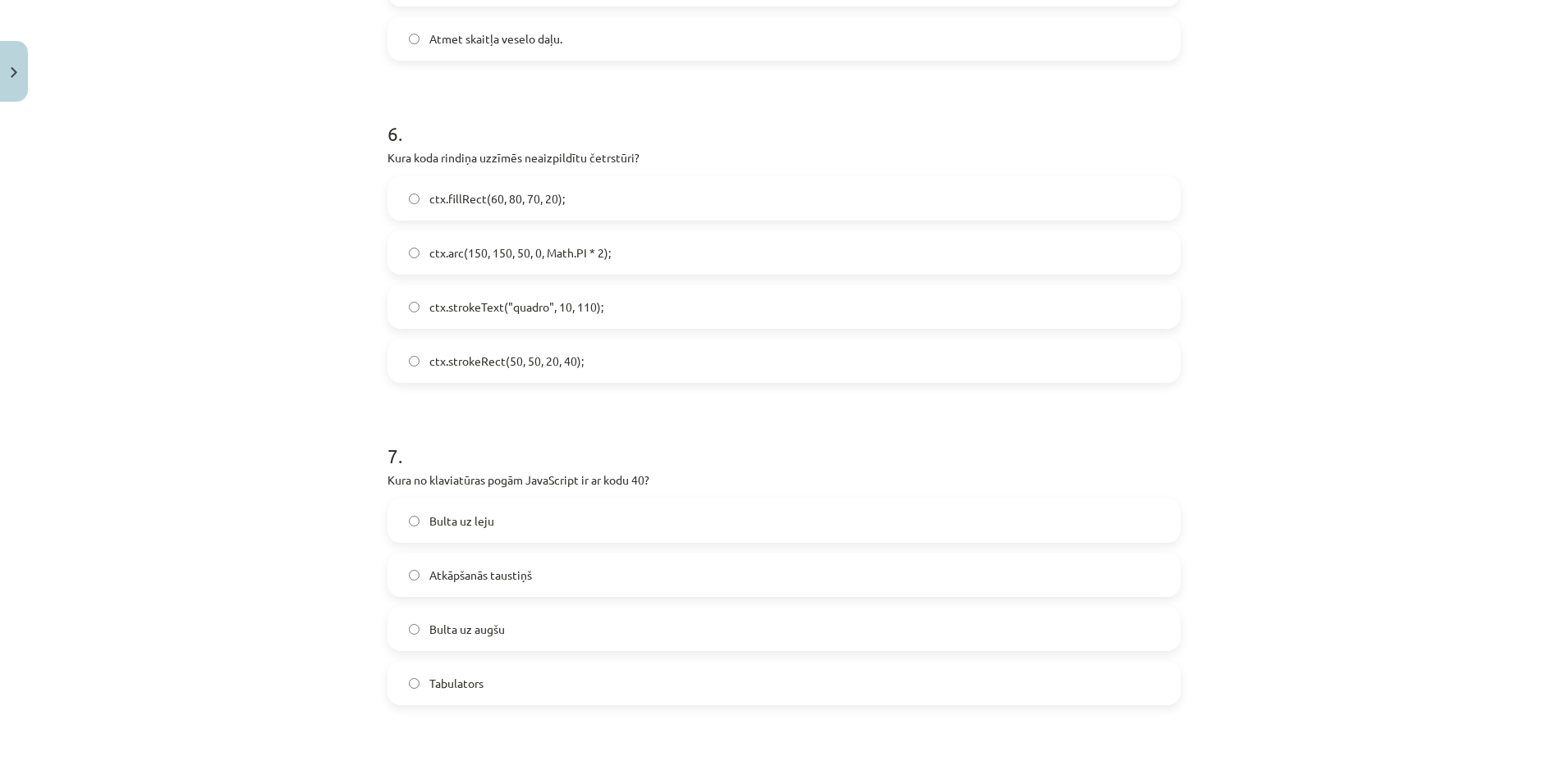
scroll to position [1915, 0]
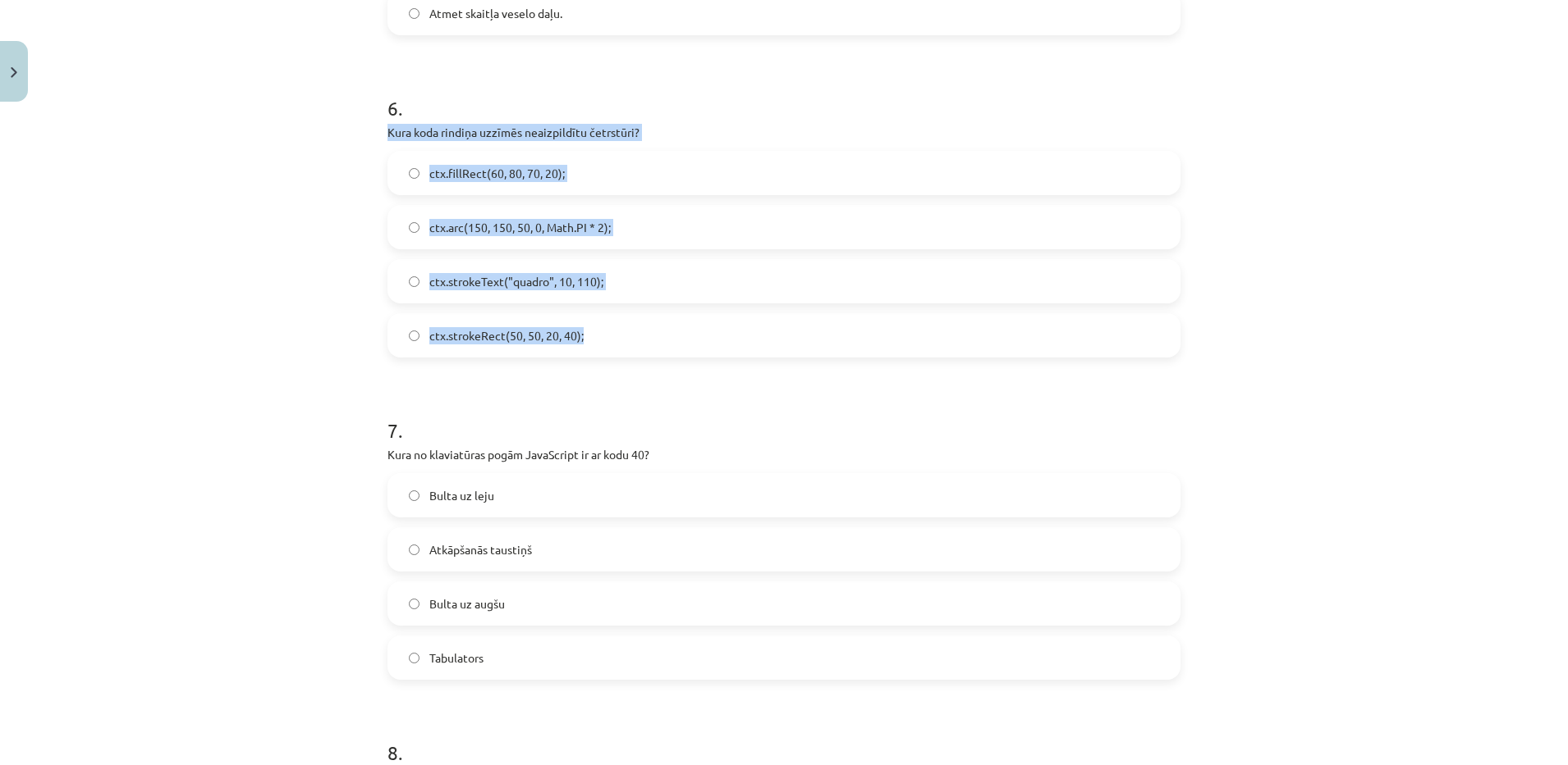
drag, startPoint x: 369, startPoint y: 134, endPoint x: 598, endPoint y: 330, distance: 301.4
click at [598, 330] on div "Mācību tēma: Datorikas 9. klases 1. ieskaites mācību materiāls #9 Noslēguma tes…" at bounding box center [784, 382] width 1568 height 765
copy div "Kura koda rindiņa uzzīmēs neaizpildītu četrstūri? ctx.fillRect(60, 80, 70, 20);…"
click at [400, 169] on label "ctx.fillRect(60, 80, 70, 20);" at bounding box center [784, 172] width 790 height 41
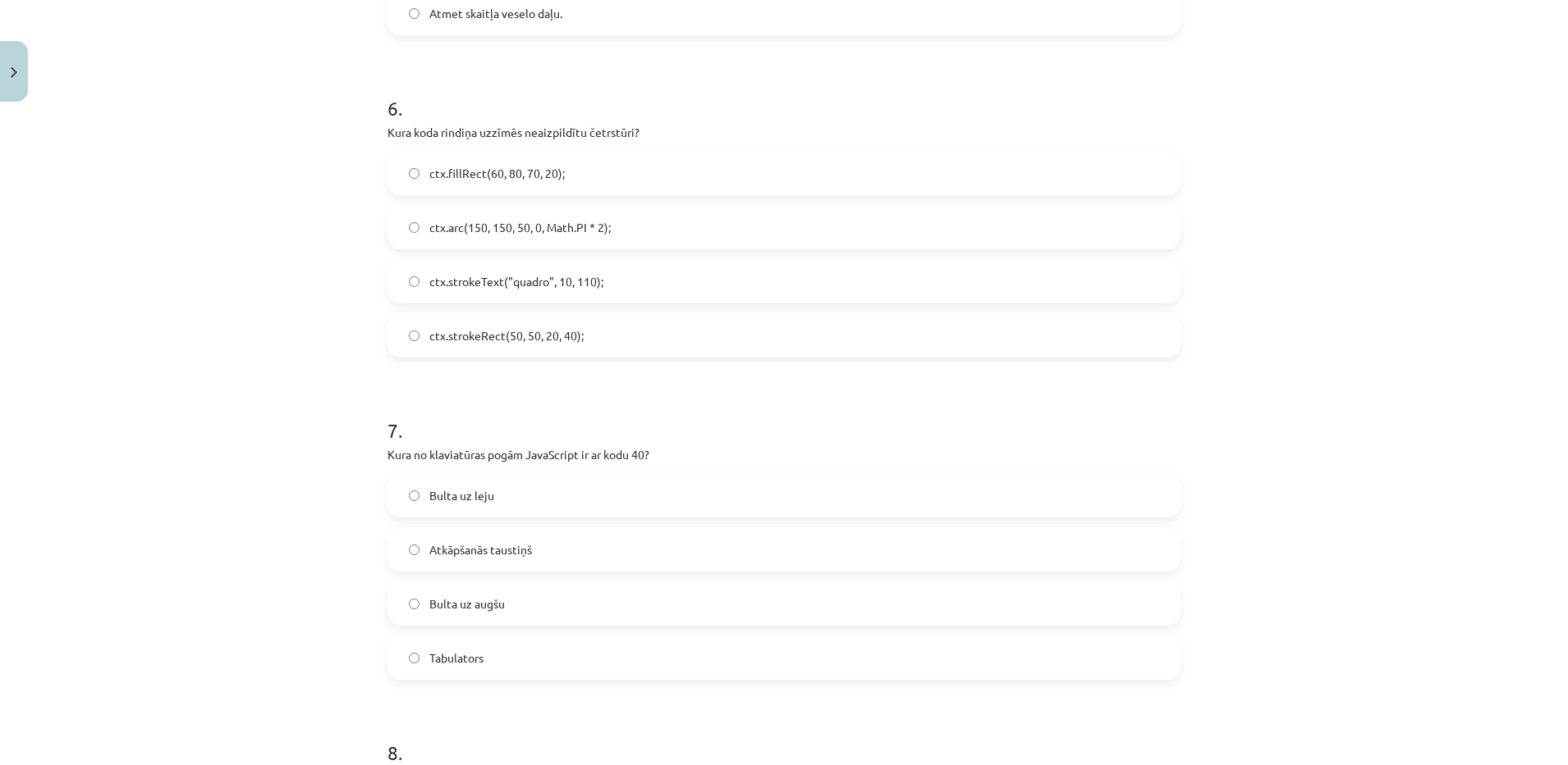
click at [464, 277] on span "ctx.strokeText("quadro", 10, 110);" at bounding box center [516, 282] width 174 height 17
click at [585, 339] on label "ctx.strokeRect(50, 50, 20, 40);" at bounding box center [784, 335] width 790 height 41
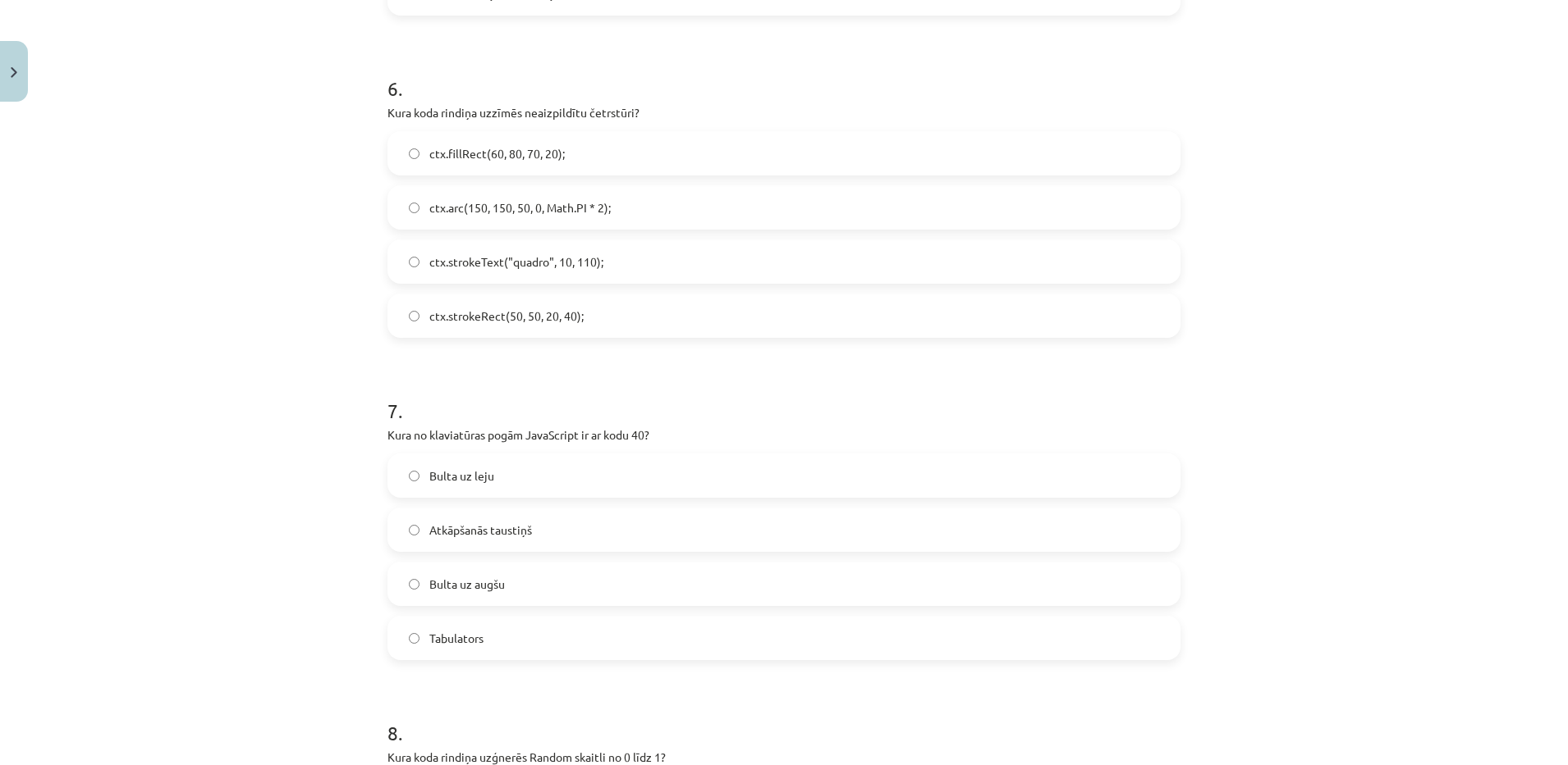
scroll to position [2021, 0]
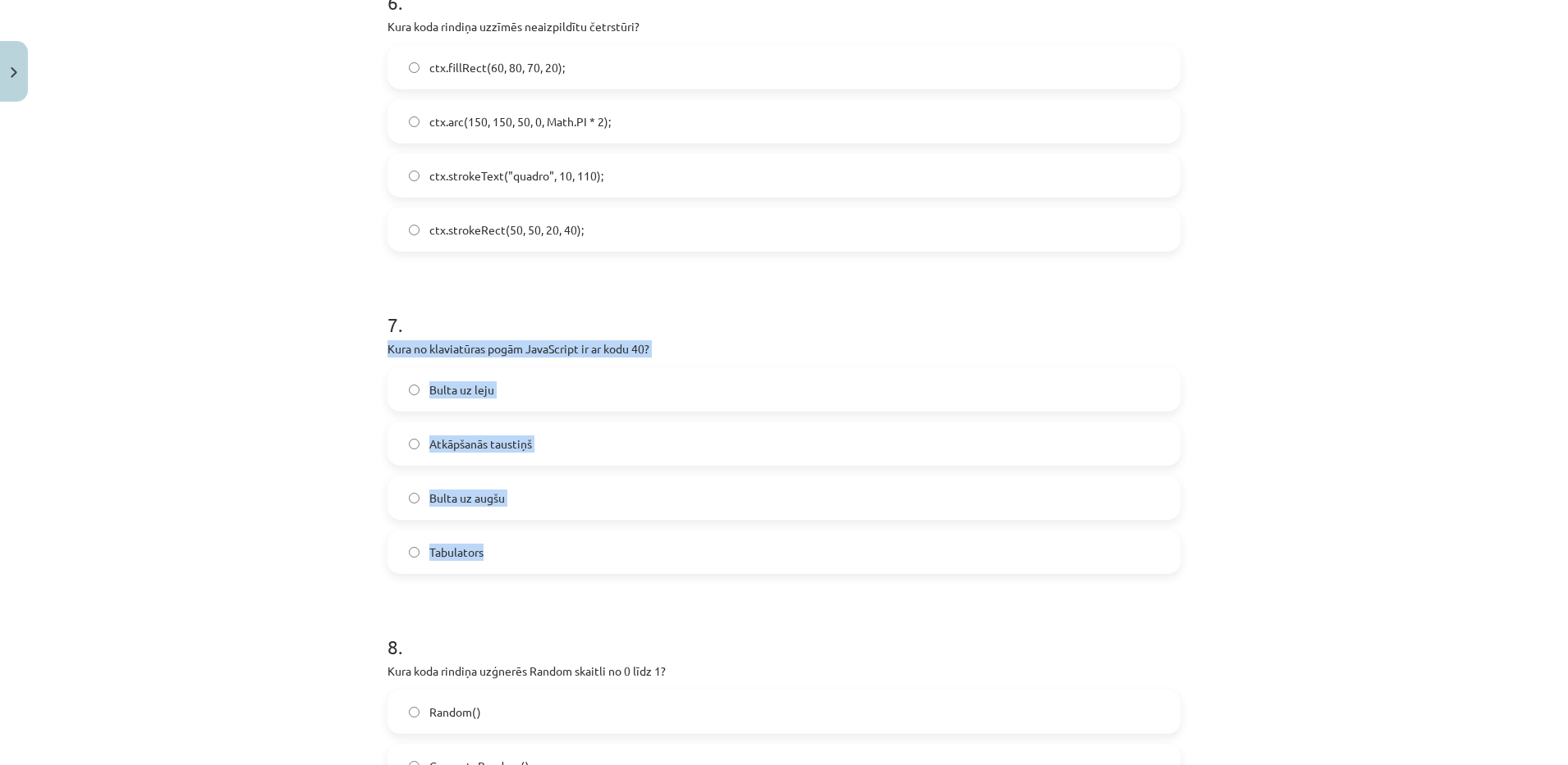
drag, startPoint x: 379, startPoint y: 350, endPoint x: 532, endPoint y: 544, distance: 247.1
click at [532, 544] on div "7 . Kura no klaviatūras pogām JavaScript ir ar kodu 40? Bulta uz leju Atkāpšanā…" at bounding box center [784, 429] width 793 height 290
copy div "Kura no klaviatūras pogām JavaScript ir ar kodu 40? Bulta uz leju Atkāpšanās ta…"
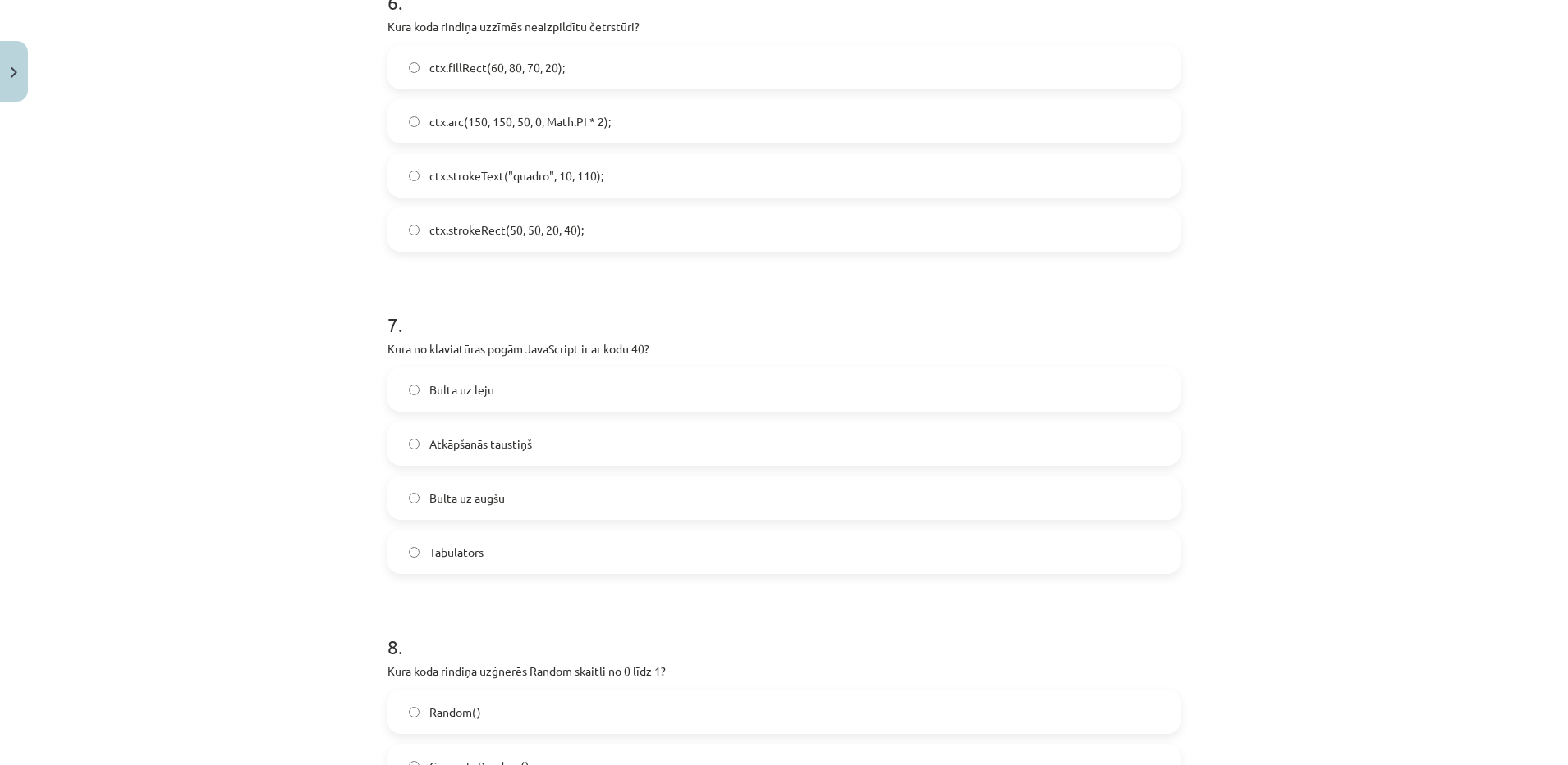
click at [139, 592] on div "Mācību tēma: Datorikas 9. klases 1. ieskaites mācību materiāls #9 Noslēguma tes…" at bounding box center [784, 382] width 1568 height 765
click at [460, 382] on span "Bulta uz leju" at bounding box center [461, 390] width 65 height 17
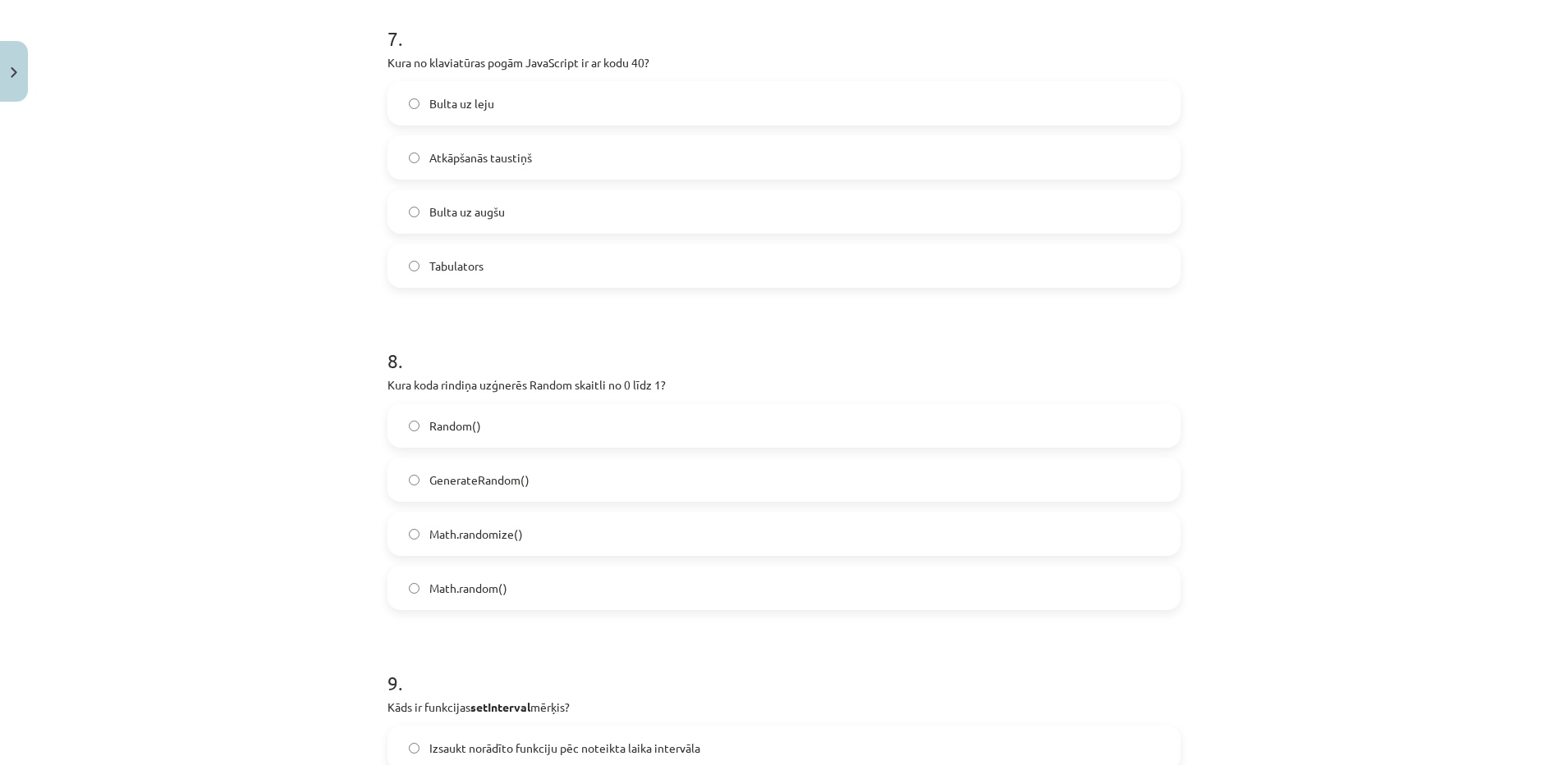
scroll to position [2349, 0]
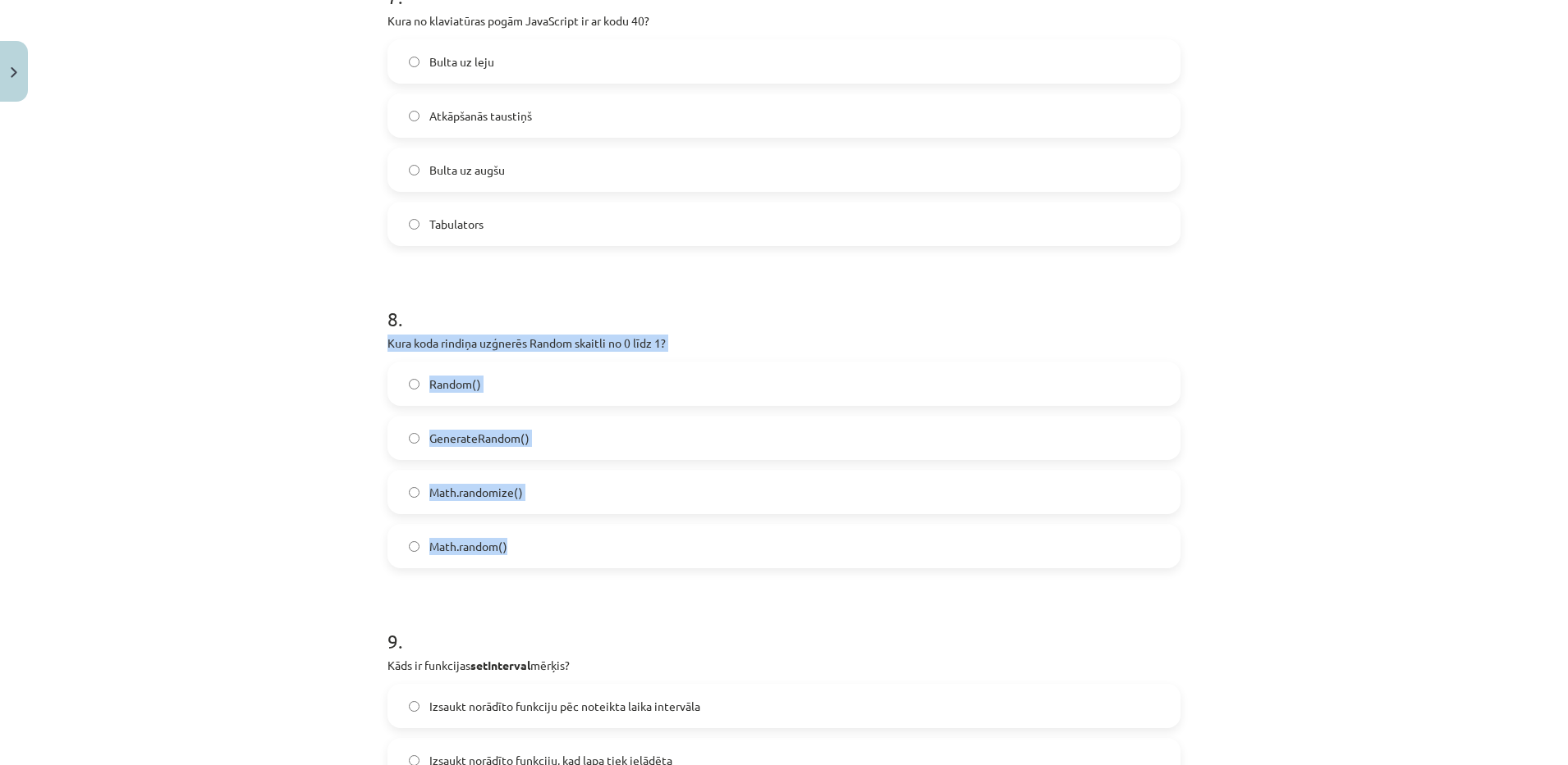
drag, startPoint x: 371, startPoint y: 333, endPoint x: 579, endPoint y: 537, distance: 291.3
copy div "Kura koda rindiņa uzģnerēs Random skaitli no 0 līdz 1? Random() GenerateRandom(…"
click at [467, 387] on span "Random()" at bounding box center [455, 384] width 52 height 17
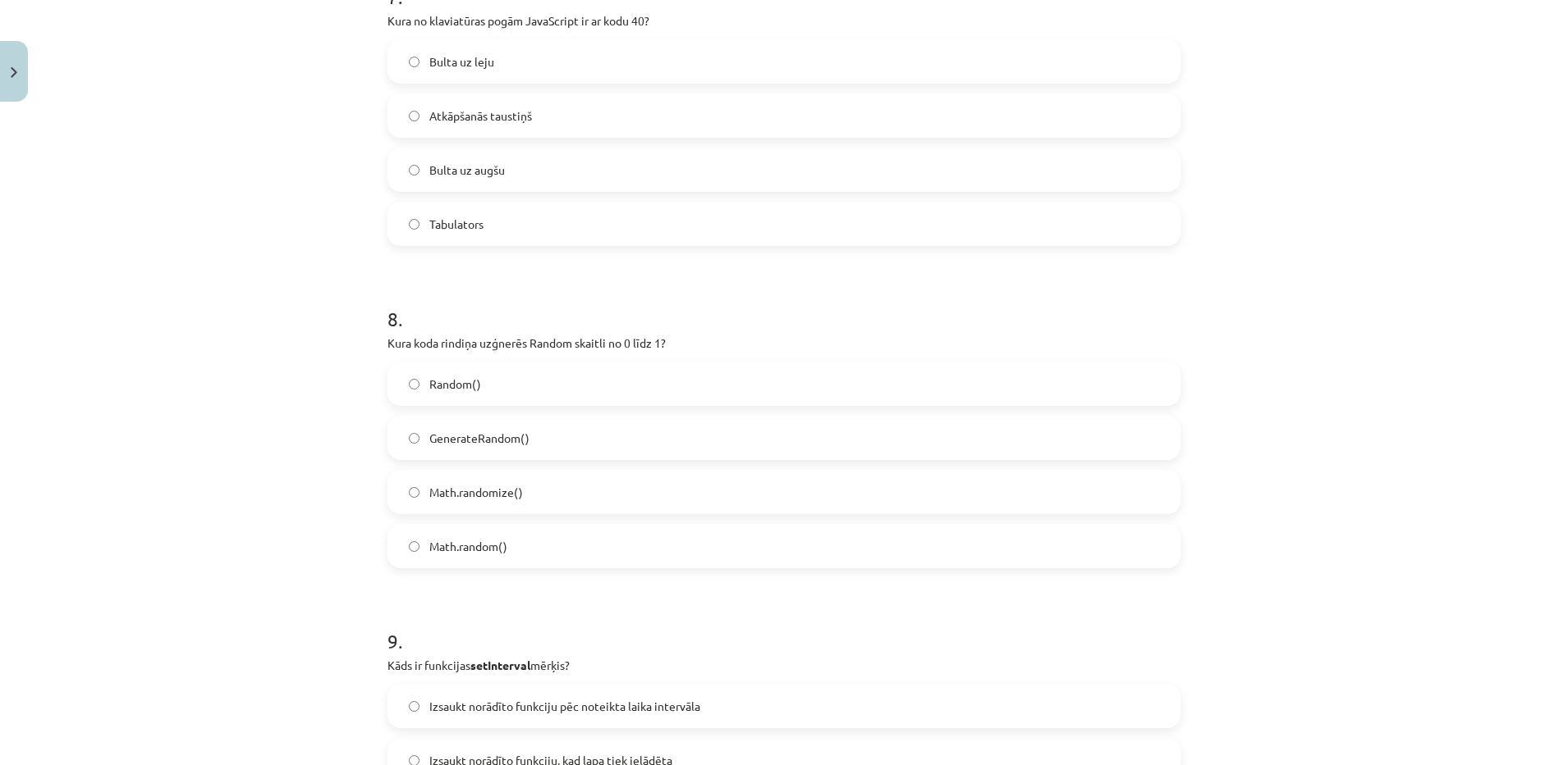
click at [474, 444] on span "GenerateRandom()" at bounding box center [480, 439] width 100 height 17
click at [461, 490] on span "Math.randomize()" at bounding box center [476, 492] width 94 height 17
drag, startPoint x: 614, startPoint y: 537, endPoint x: 427, endPoint y: 534, distance: 187.0
click at [427, 534] on label "Math.random()" at bounding box center [784, 546] width 790 height 41
click at [626, 554] on label "Math.random()" at bounding box center [784, 546] width 790 height 41
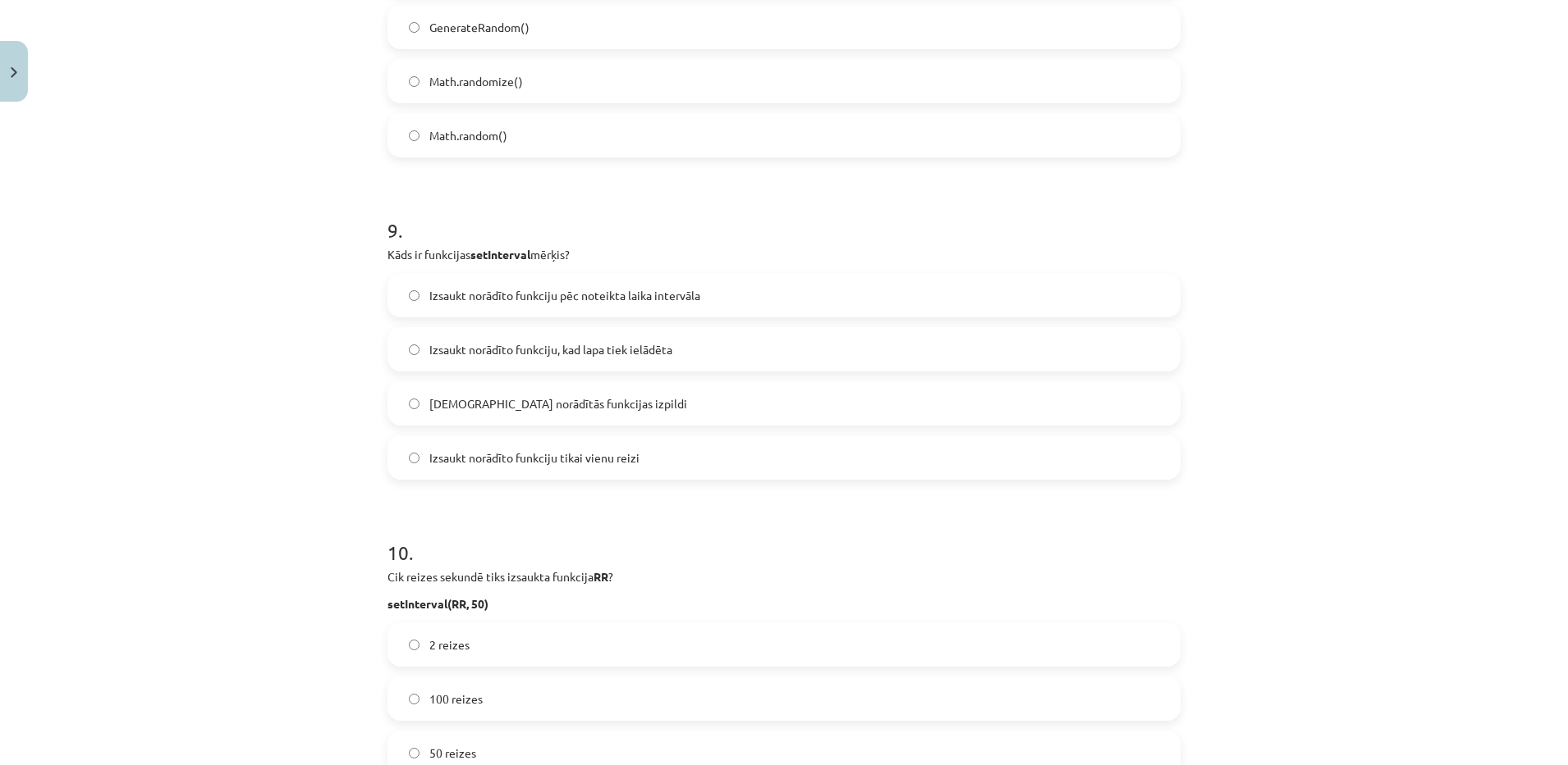
scroll to position [2800, 0]
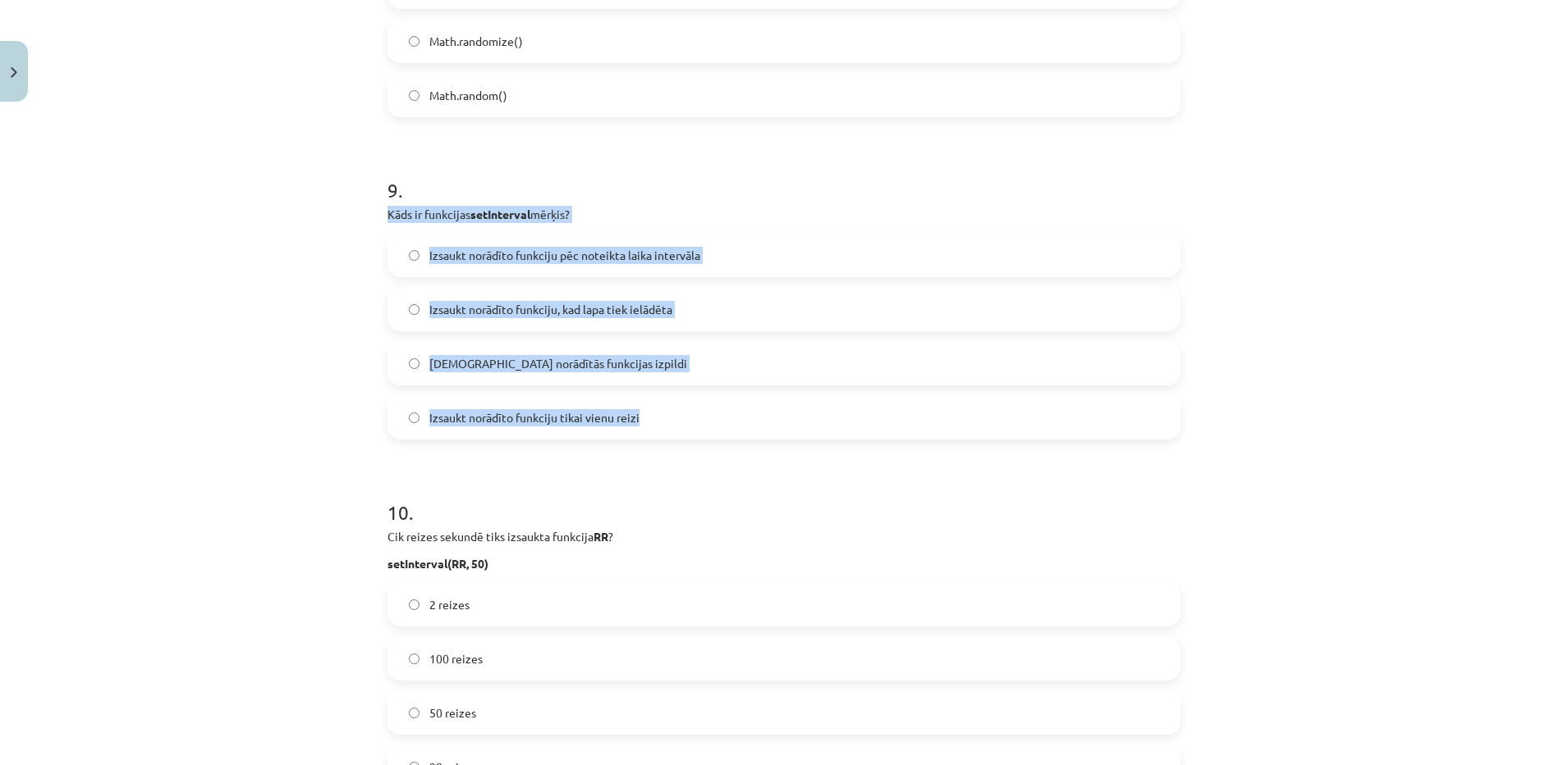
drag, startPoint x: 371, startPoint y: 203, endPoint x: 642, endPoint y: 411, distance: 341.6
copy div "Kāds ir funkcijas setInterval mērķis? Izsaukt norādīto funkciju pēc noteikta la…"
click at [356, 424] on div "Mācību tēma: Datorikas 9. klases 1. ieskaites mācību materiāls #9 Noslēguma tes…" at bounding box center [784, 382] width 1568 height 765
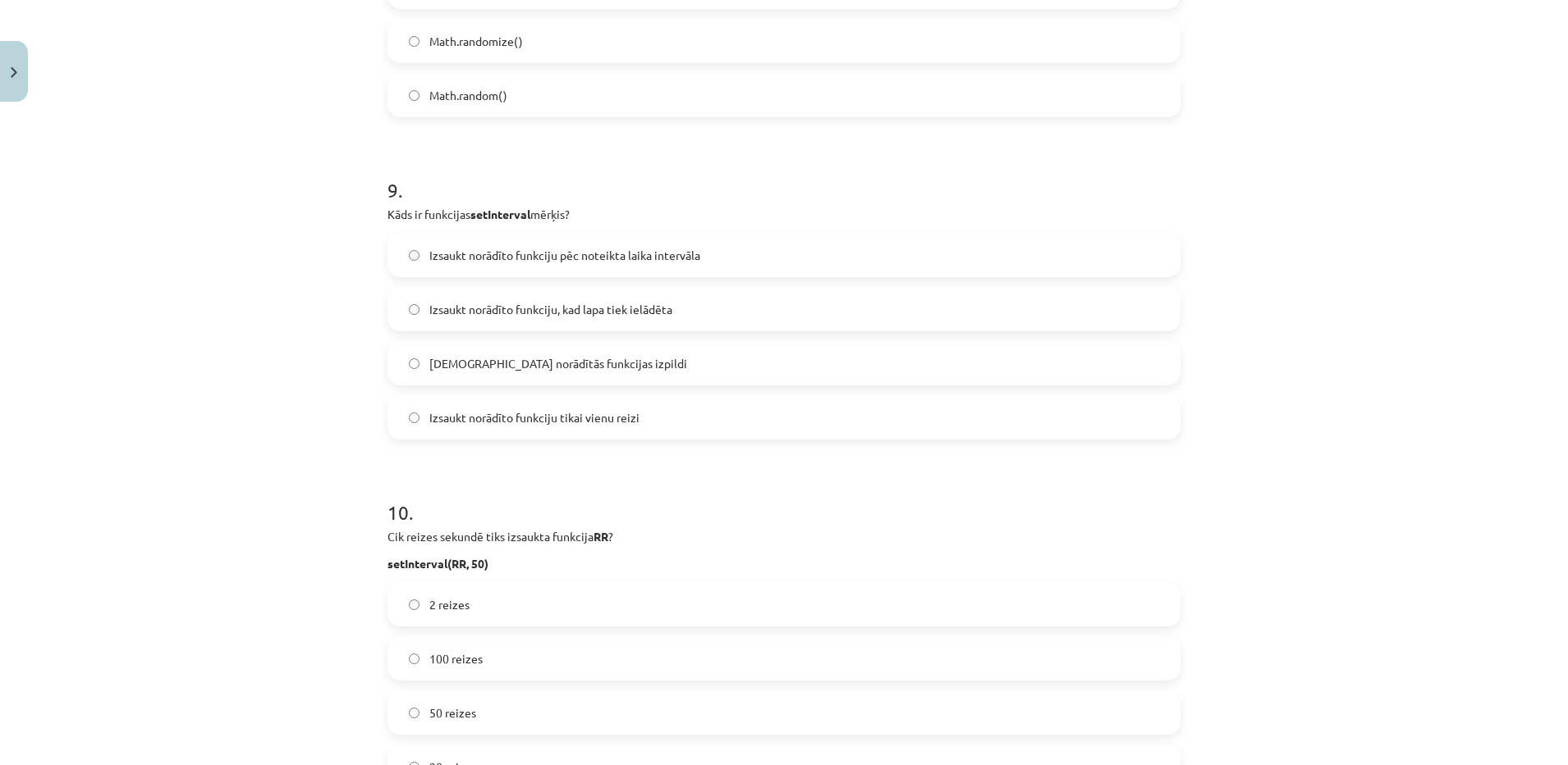
click at [591, 255] on span "Izsaukt norādīto funkciju pēc noteikta laika intervāla" at bounding box center [565, 255] width 271 height 17
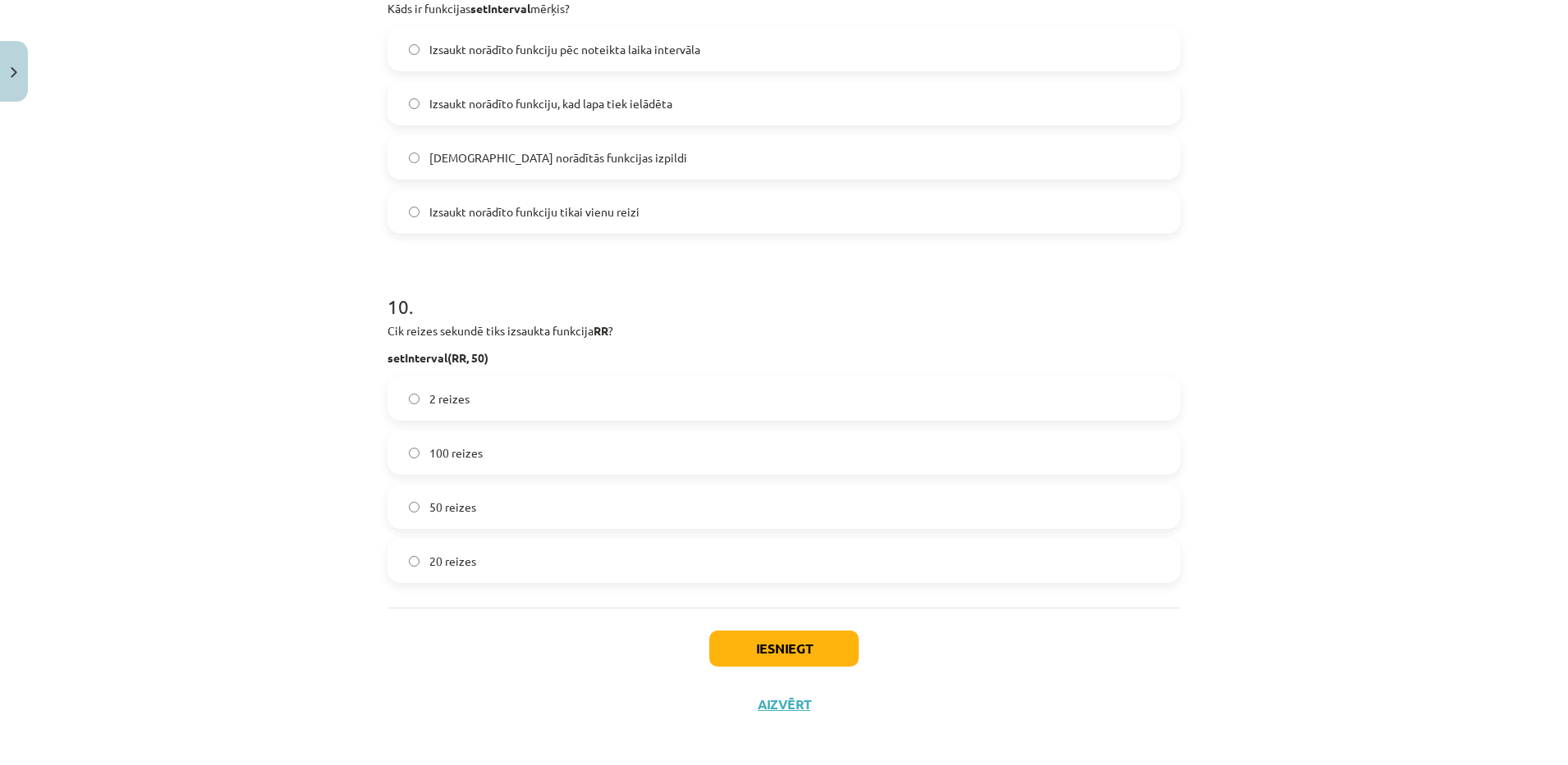
scroll to position [3014, 0]
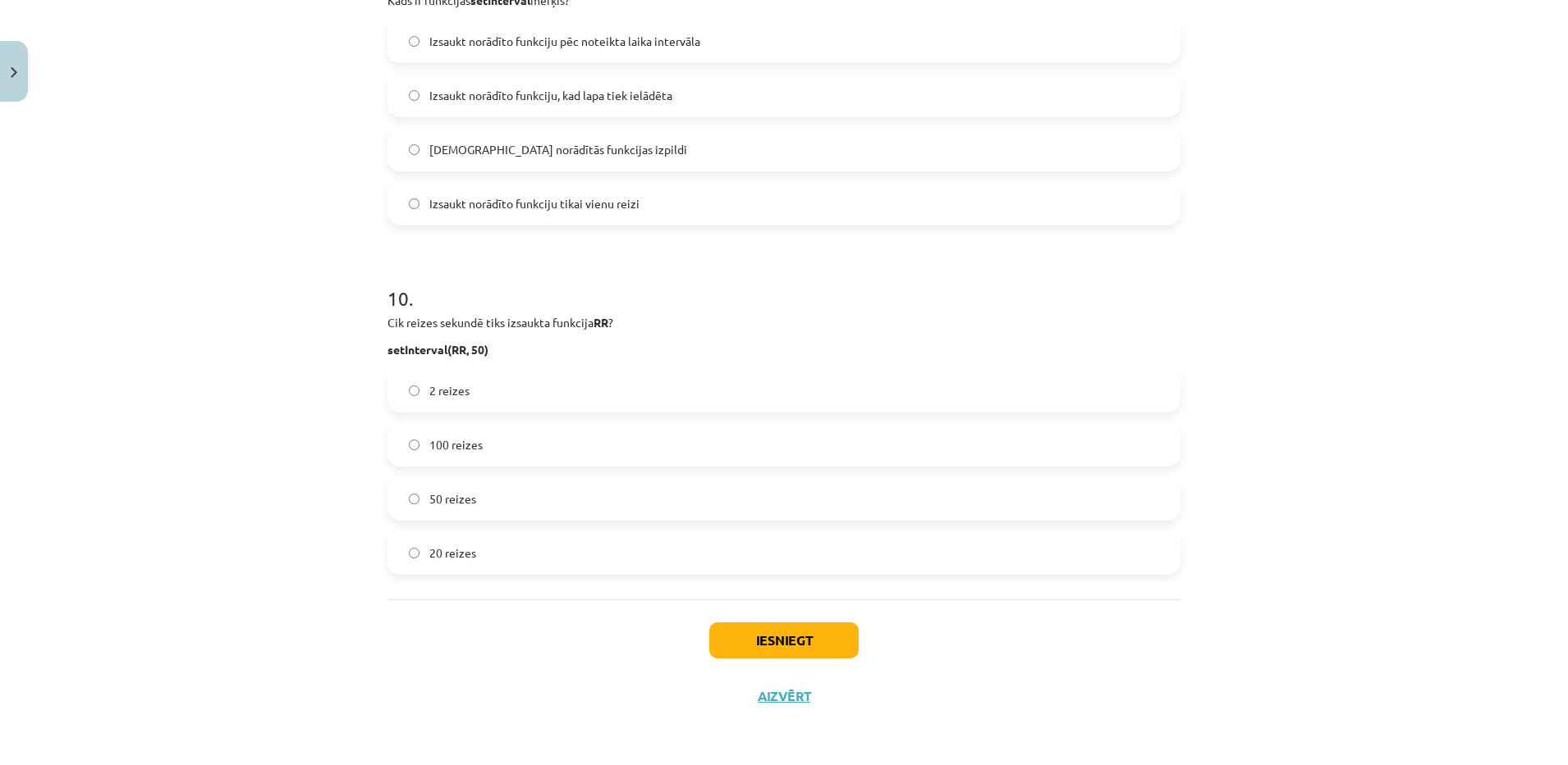
click at [605, 549] on label "20 reizes" at bounding box center [784, 552] width 790 height 41
click at [616, 182] on div "Izsaukt norādīto funkciju tikai vienu reizi" at bounding box center [784, 203] width 793 height 44
click at [622, 215] on label "Izsaukt norādīto funkciju tikai vienu reizi" at bounding box center [784, 202] width 790 height 41
click at [732, 640] on button "Iesniegt" at bounding box center [784, 641] width 150 height 36
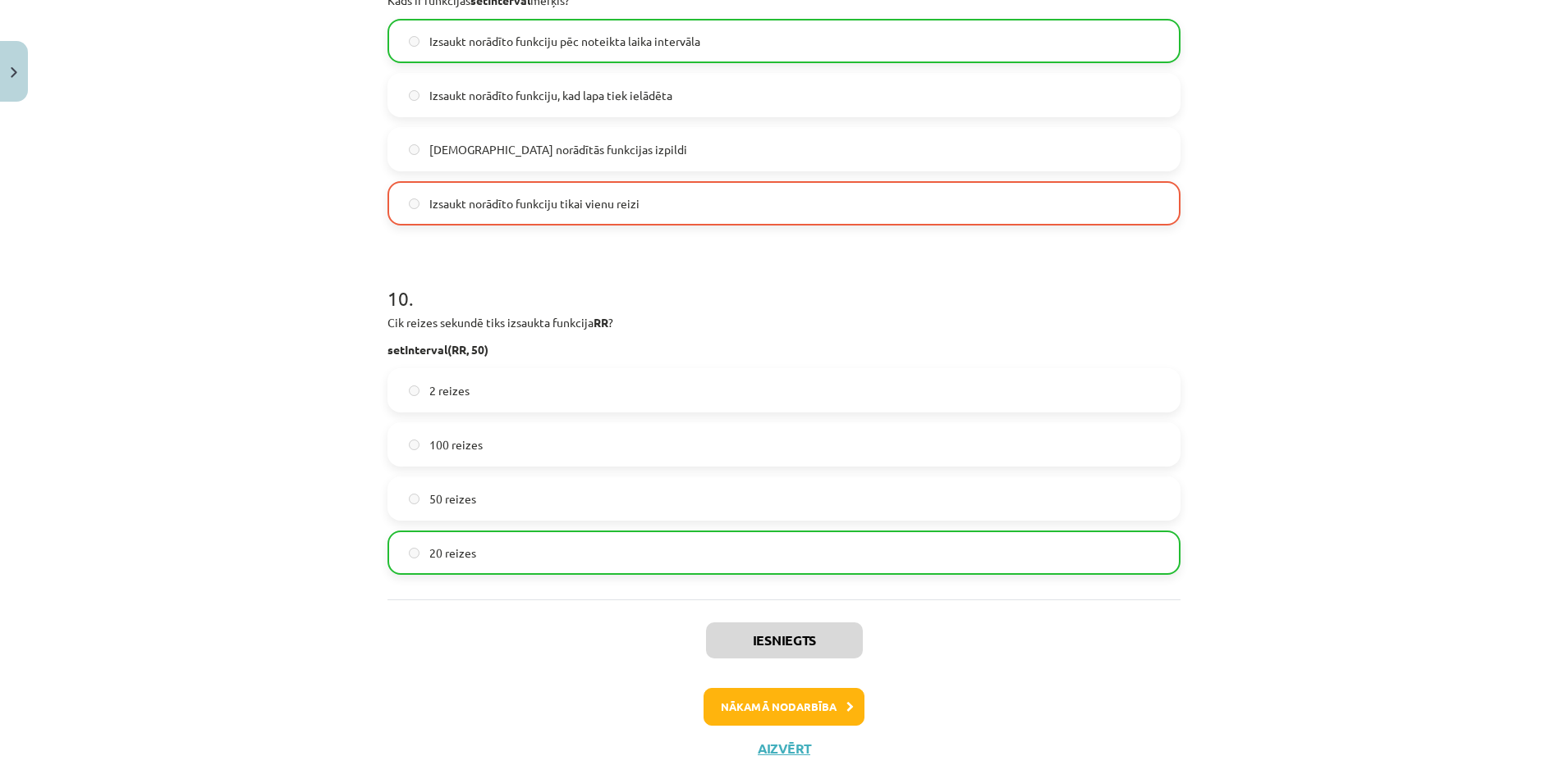
click at [789, 727] on div "Iesniegts Nākamā nodarbība Aizvērt" at bounding box center [784, 683] width 793 height 167
click at [763, 702] on button "Nākamā nodarbība" at bounding box center [784, 707] width 161 height 38
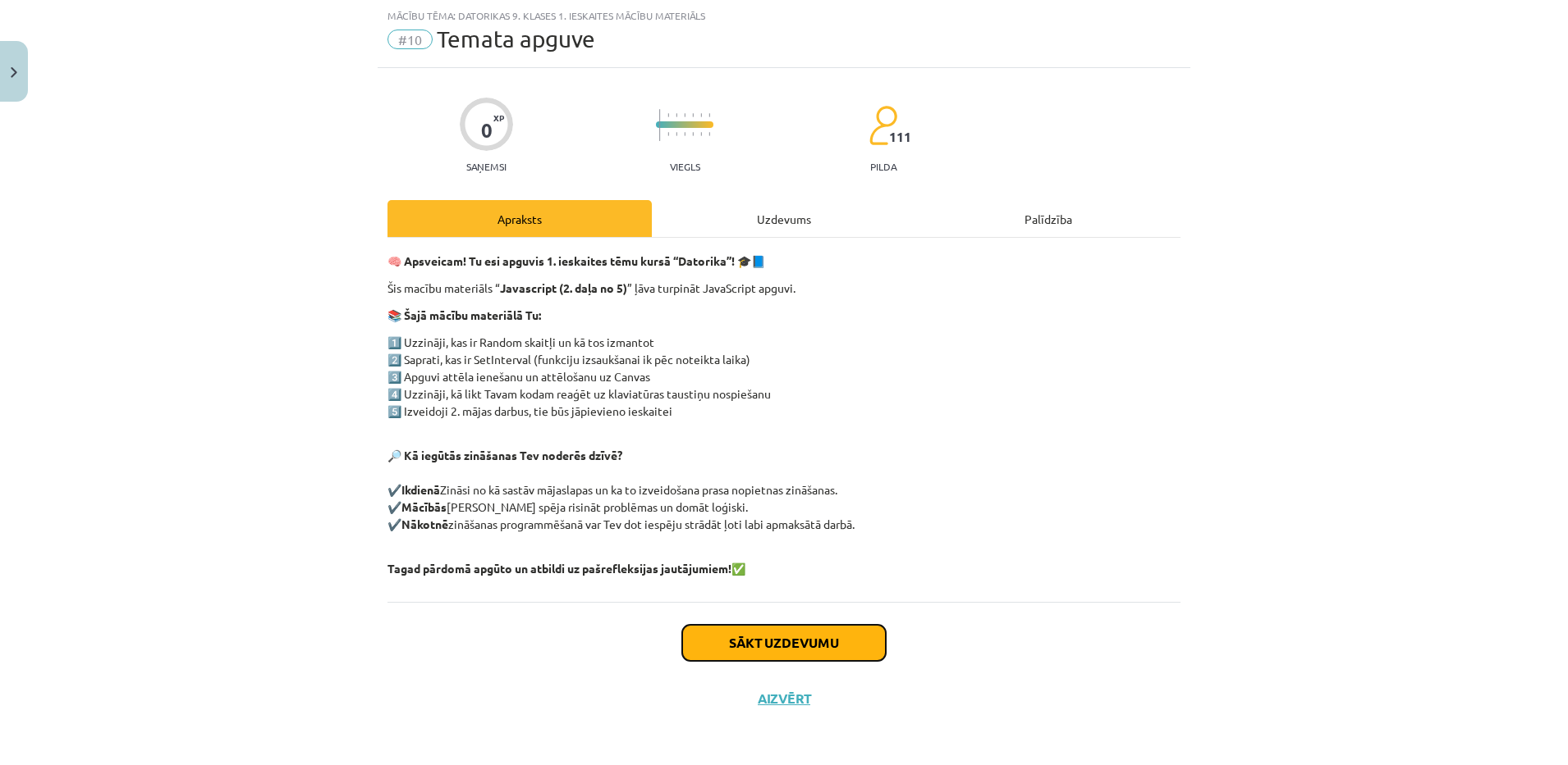
click at [834, 636] on button "Sākt uzdevumu" at bounding box center [784, 643] width 203 height 36
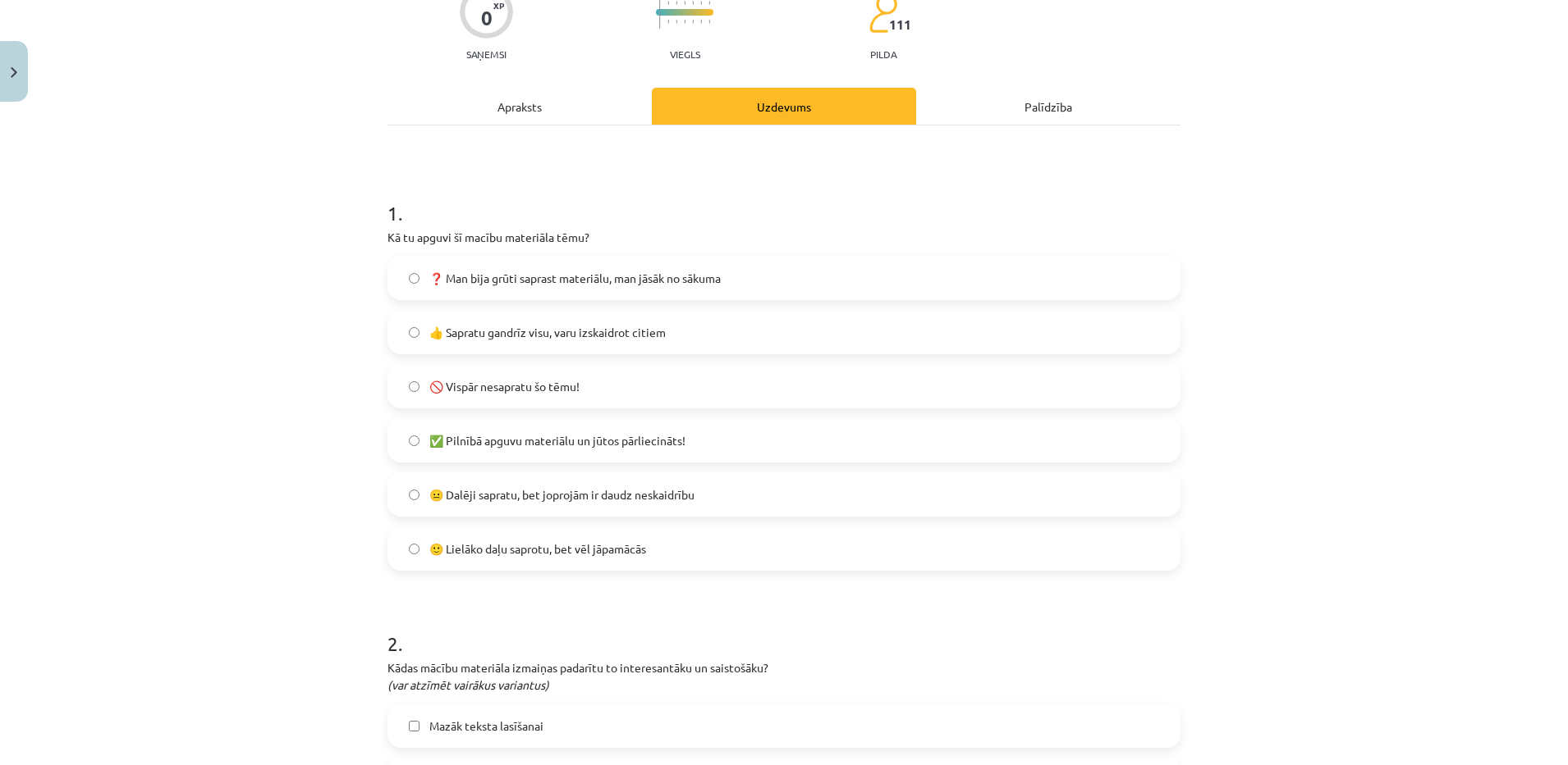
scroll to position [165, 0]
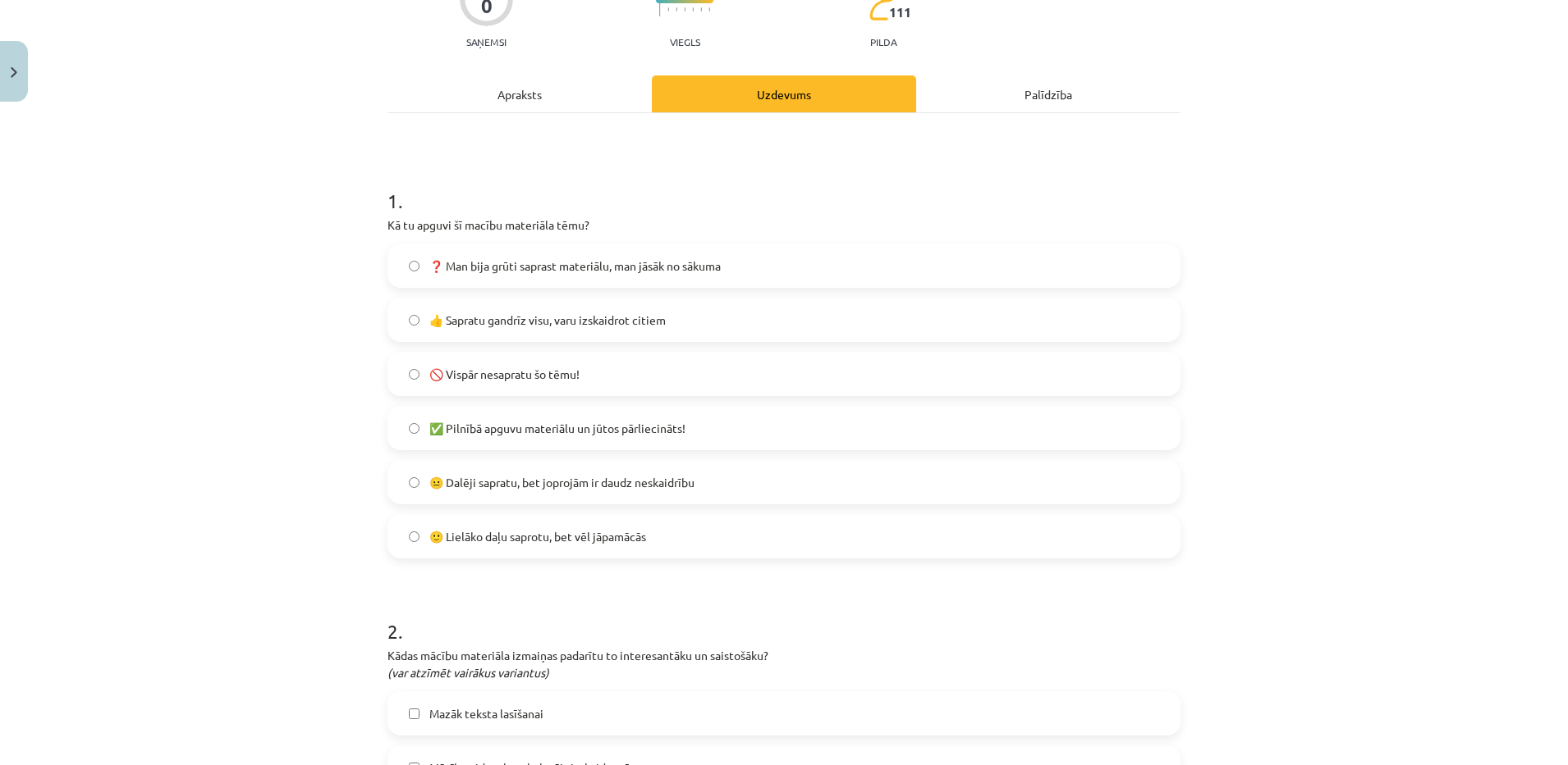
click at [605, 268] on span "❓ Man bija grūti saprast materiālu, man jāsāk no sākuma" at bounding box center [575, 267] width 292 height 17
click at [861, 273] on label "❓ Man bija grūti saprast materiālu, man jāsāk no sākuma" at bounding box center [784, 265] width 790 height 41
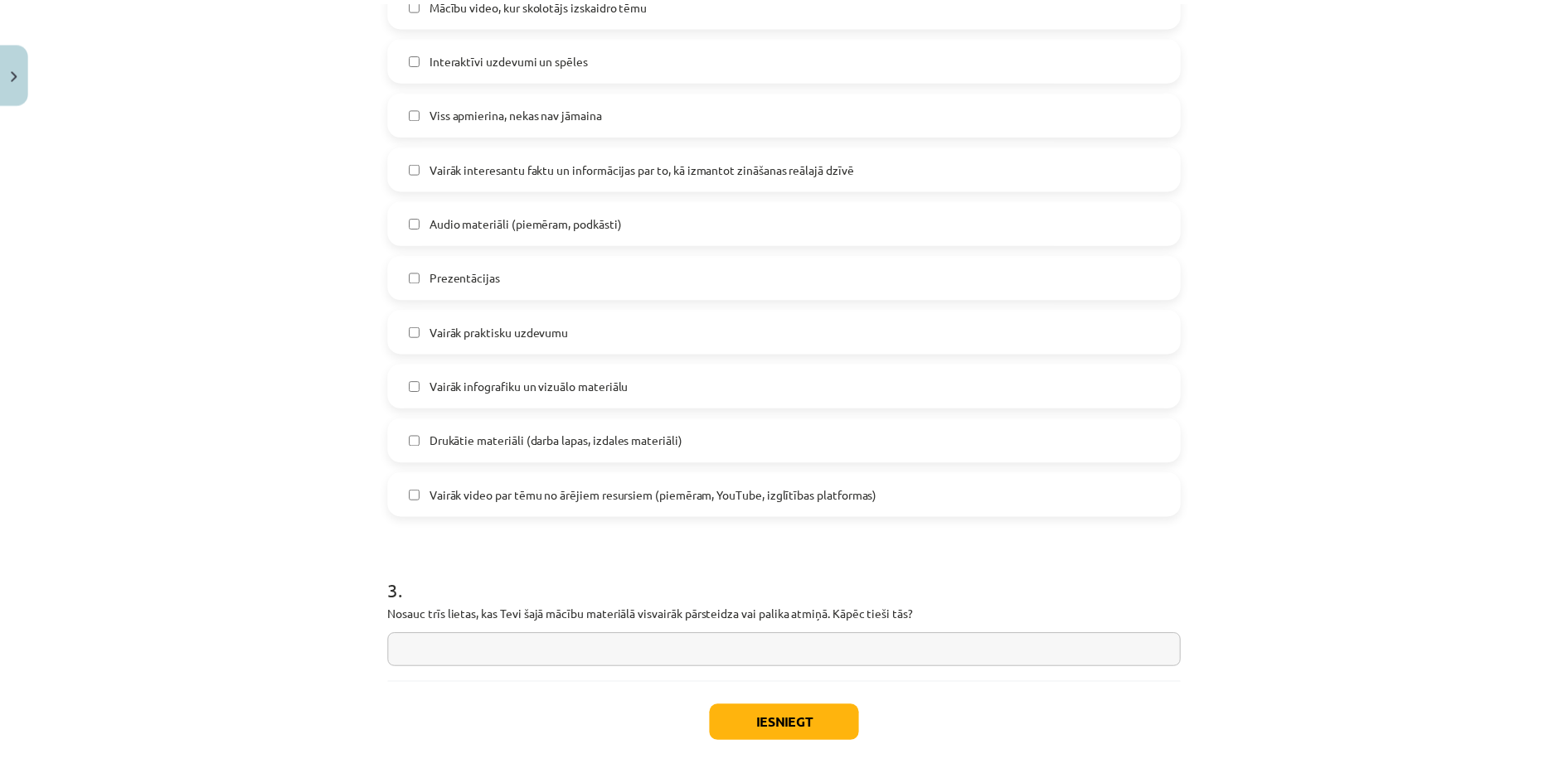
scroll to position [1018, 0]
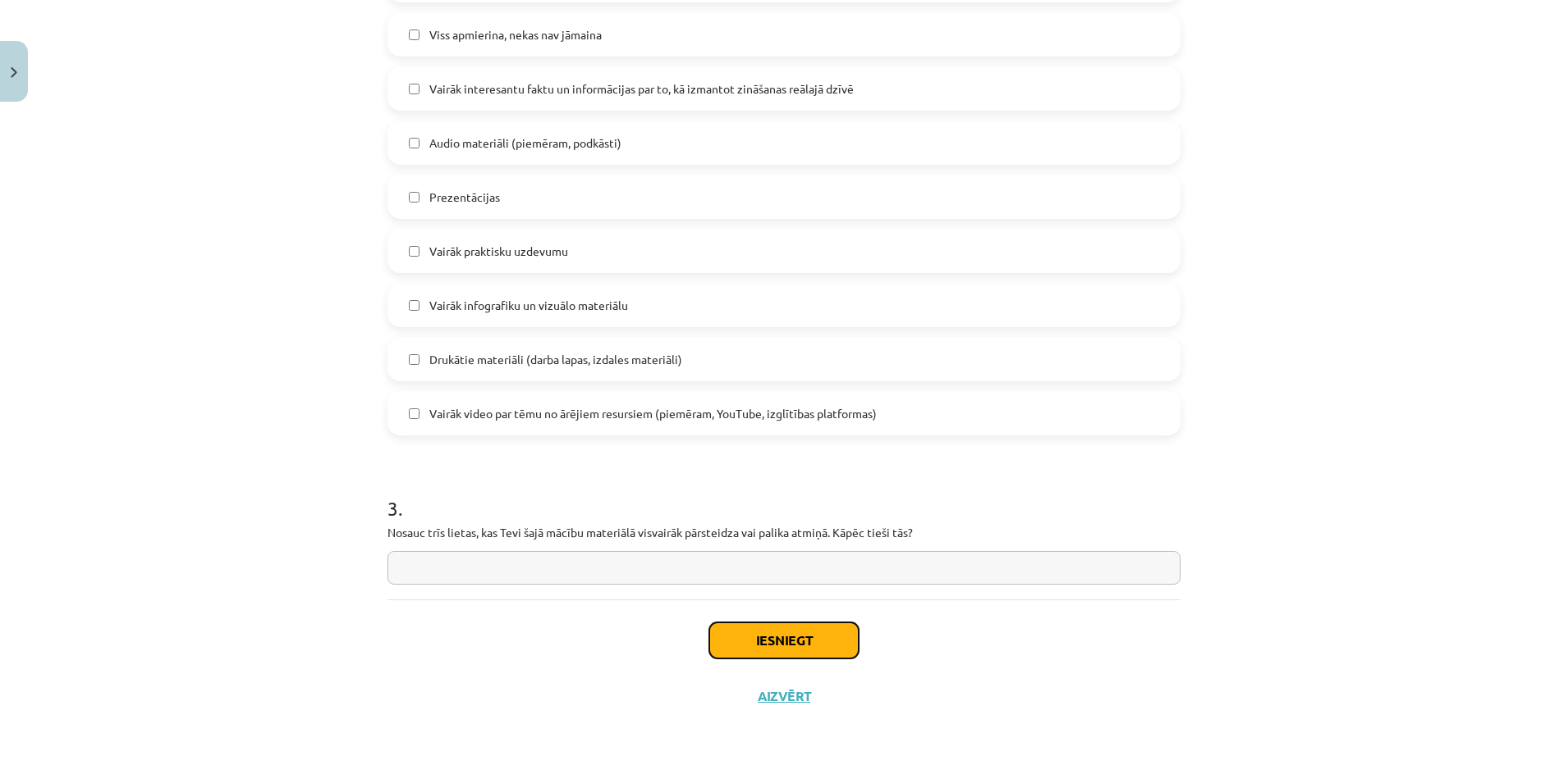
click at [754, 639] on button "Iesniegt" at bounding box center [784, 641] width 150 height 36
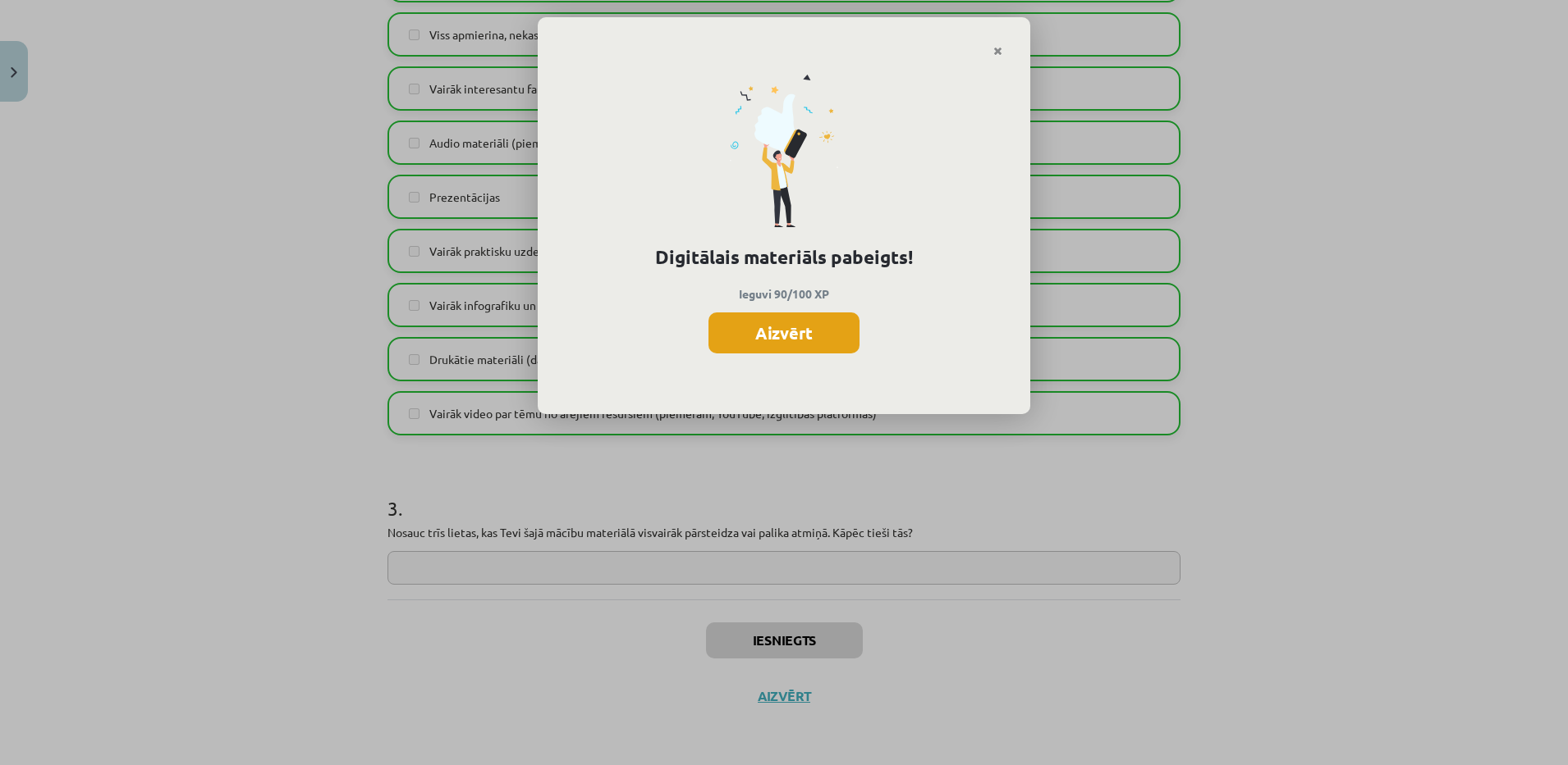
click at [810, 331] on button "Aizvērt" at bounding box center [784, 332] width 151 height 41
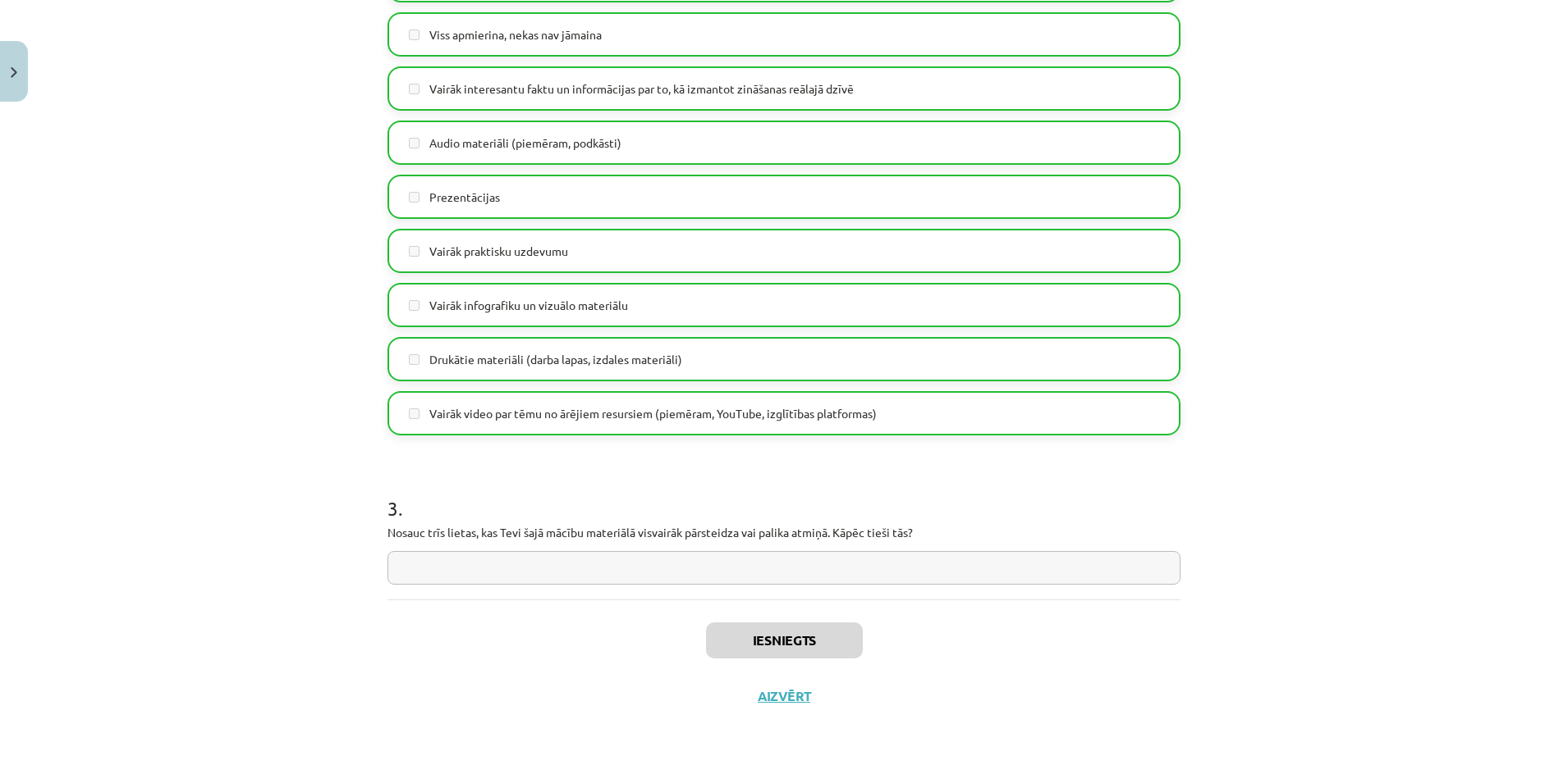
click at [790, 707] on div "Iesniegts Aizvērt" at bounding box center [784, 657] width 793 height 115
click at [780, 698] on button "Aizvērt" at bounding box center [777, 696] width 62 height 16
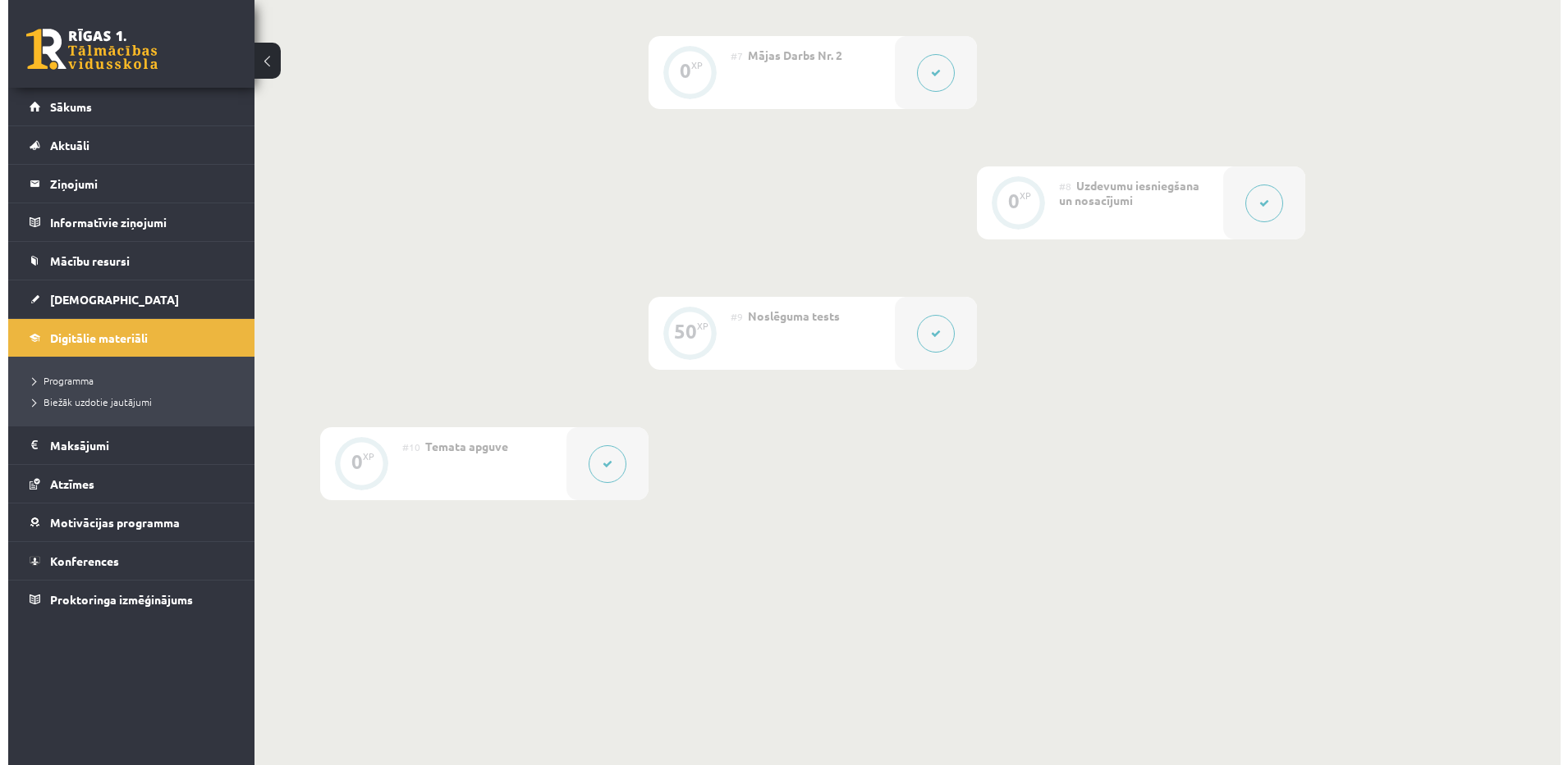
scroll to position [1230, 0]
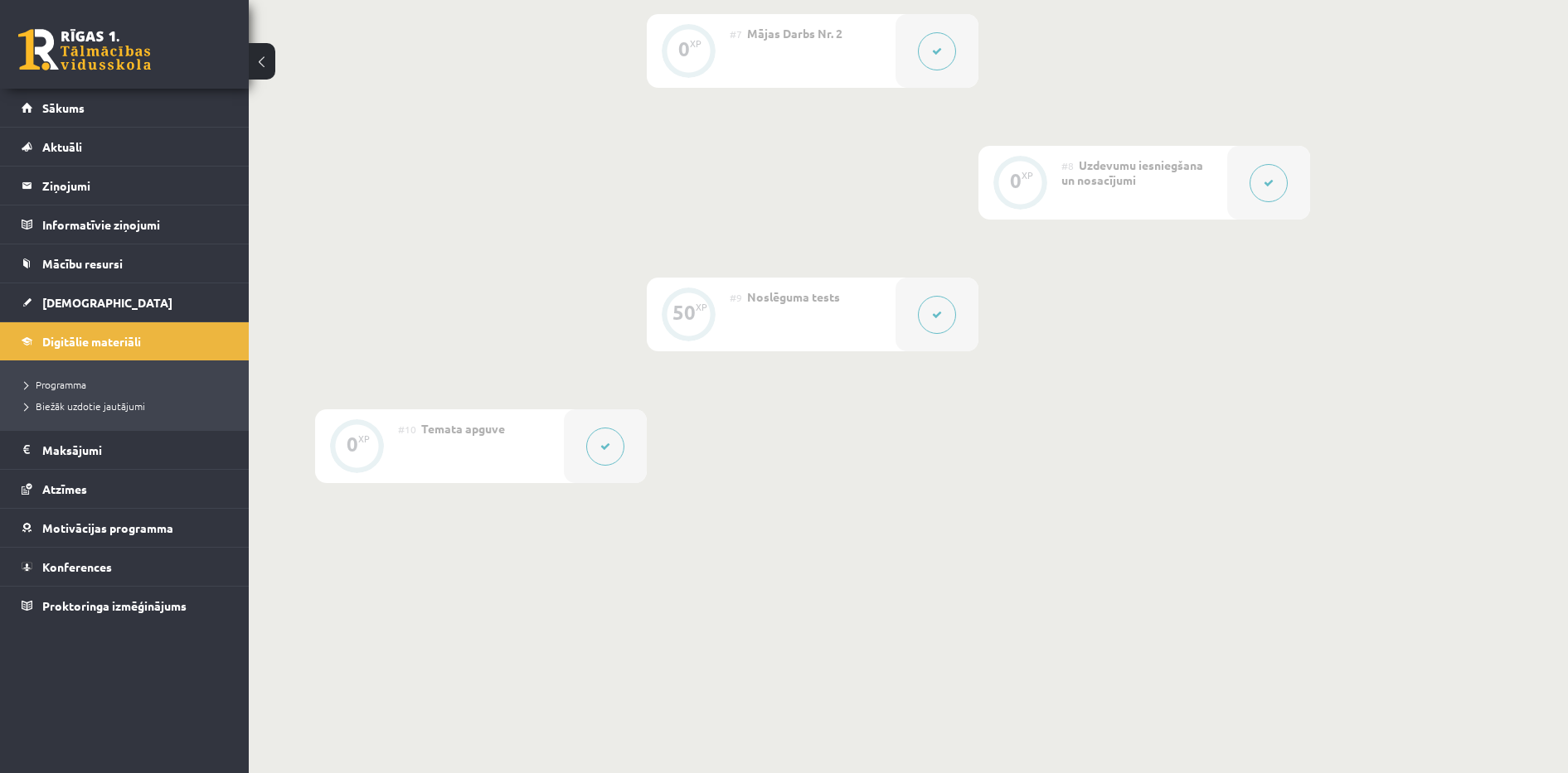
click at [909, 31] on div at bounding box center [937, 51] width 83 height 73
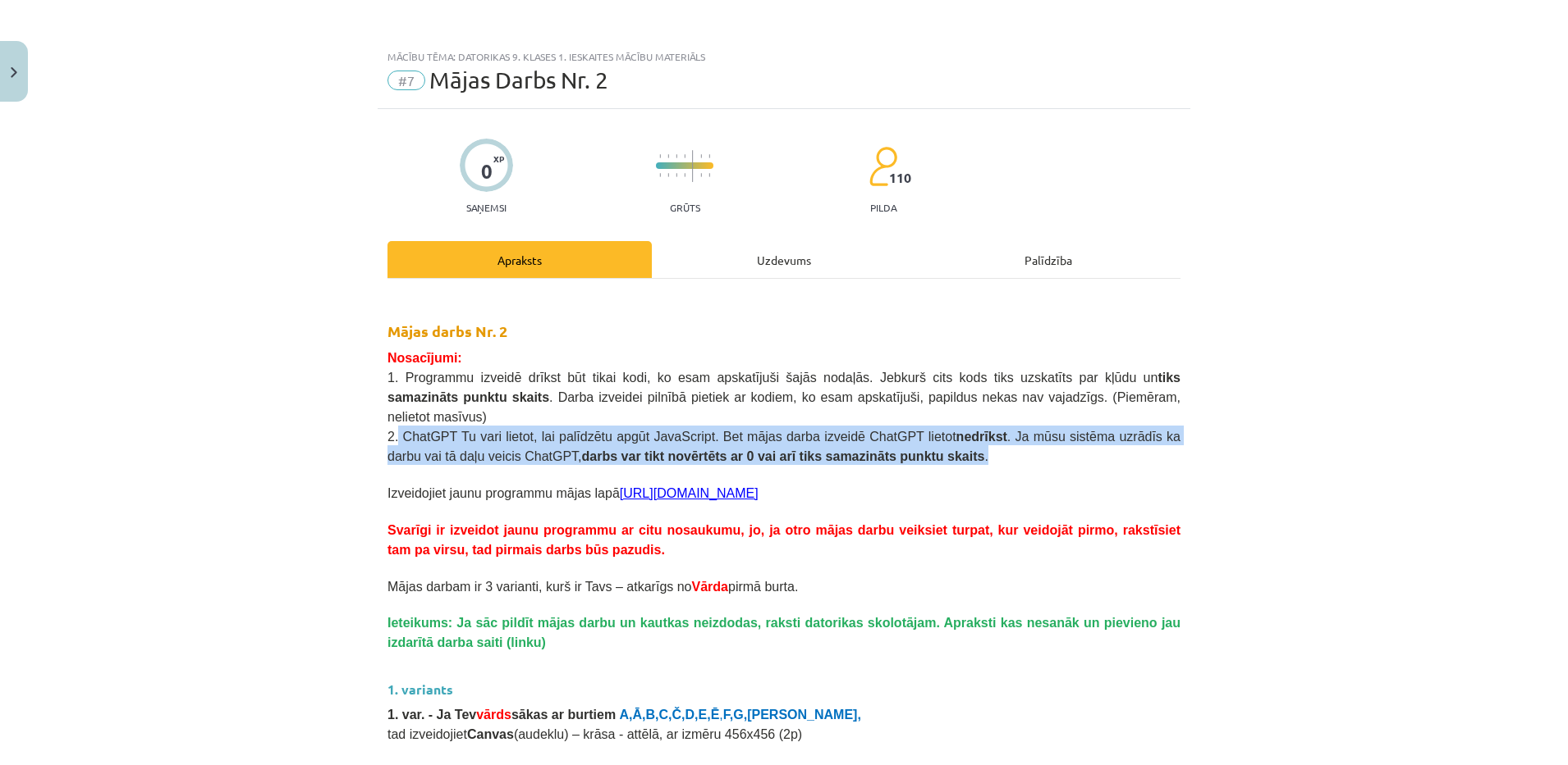
drag, startPoint x: 390, startPoint y: 414, endPoint x: 822, endPoint y: 438, distance: 432.7
click at [822, 438] on p "2. ChatGPT Tu vari lietot, lai palīdzētu apgūt JavaScript. Bet mājas darba izve…" at bounding box center [784, 446] width 793 height 40
copy span "ChatGPT Tu vari lietot, lai palīdzētu apgūt JavaScript. Bet mājas darba izveidē…"
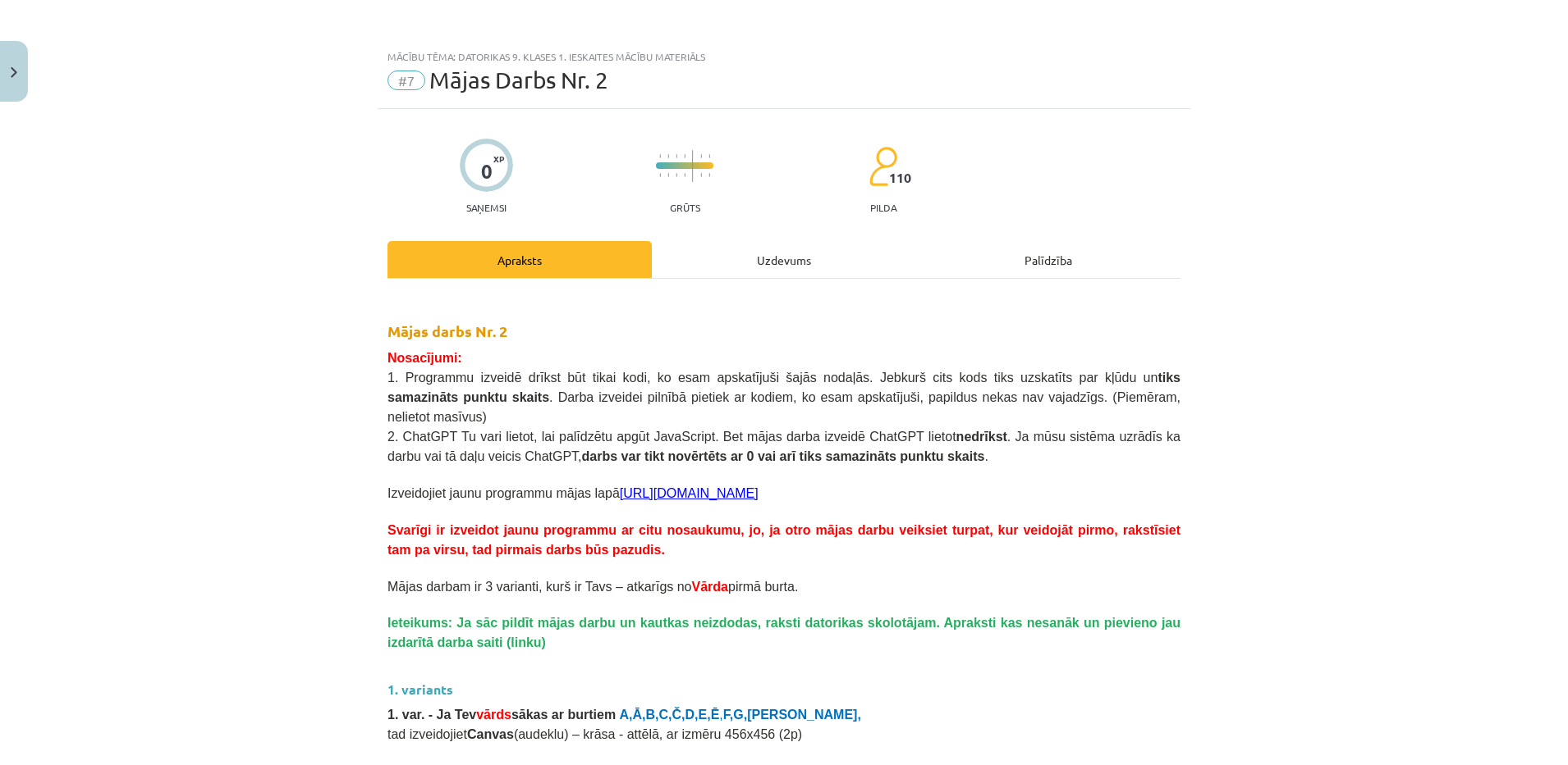
click at [325, 235] on div "Mācību tēma: Datorikas 9. klases 1. ieskaites mācību materiāls #7 Mājas Darbs N…" at bounding box center [784, 382] width 1568 height 765
click at [289, 492] on div "Mācību tēma: Datorikas 9. klases 1. ieskaites mācību materiāls #7 Mājas Darbs N…" at bounding box center [784, 382] width 1568 height 765
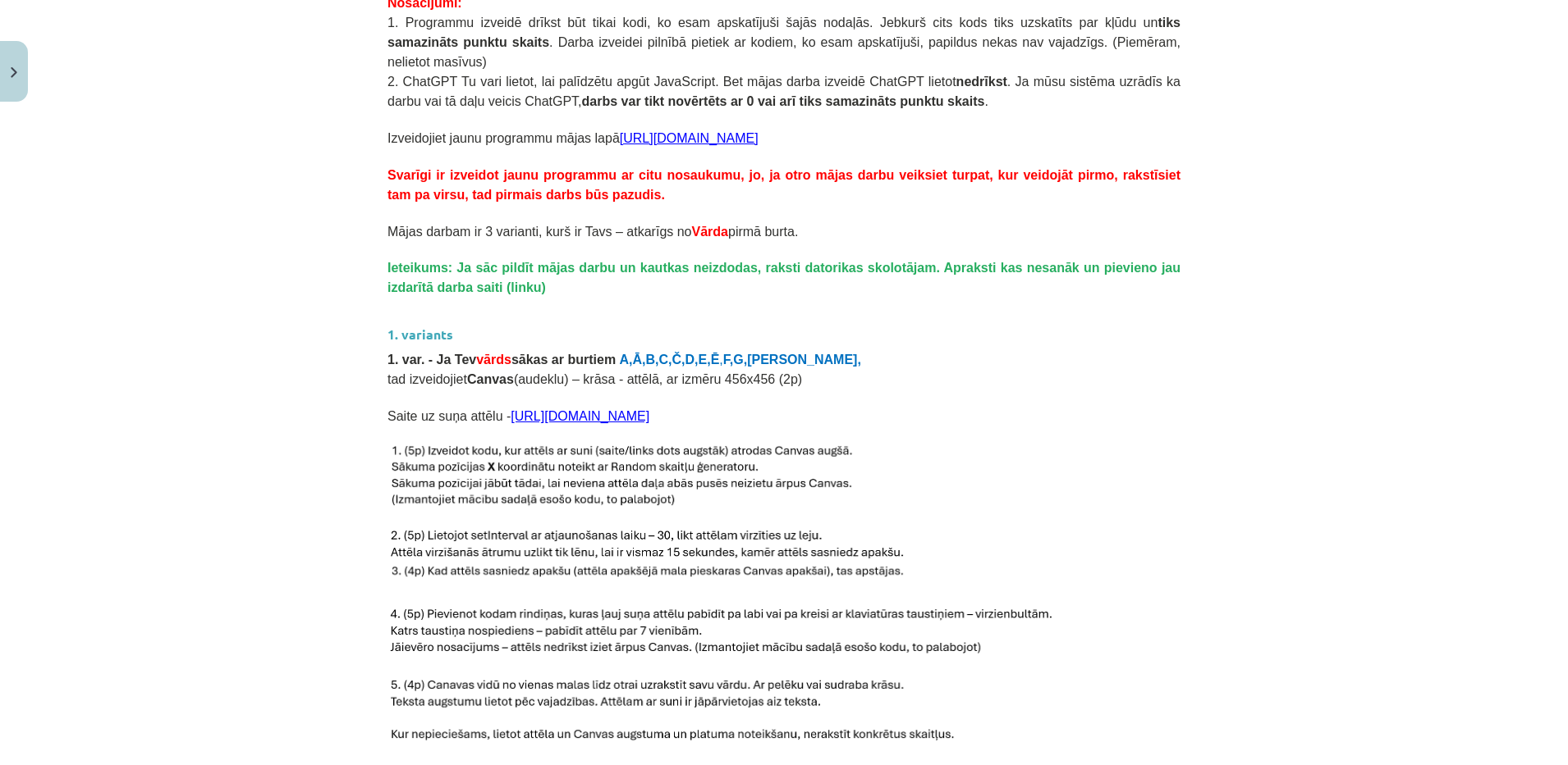
scroll to position [396, 0]
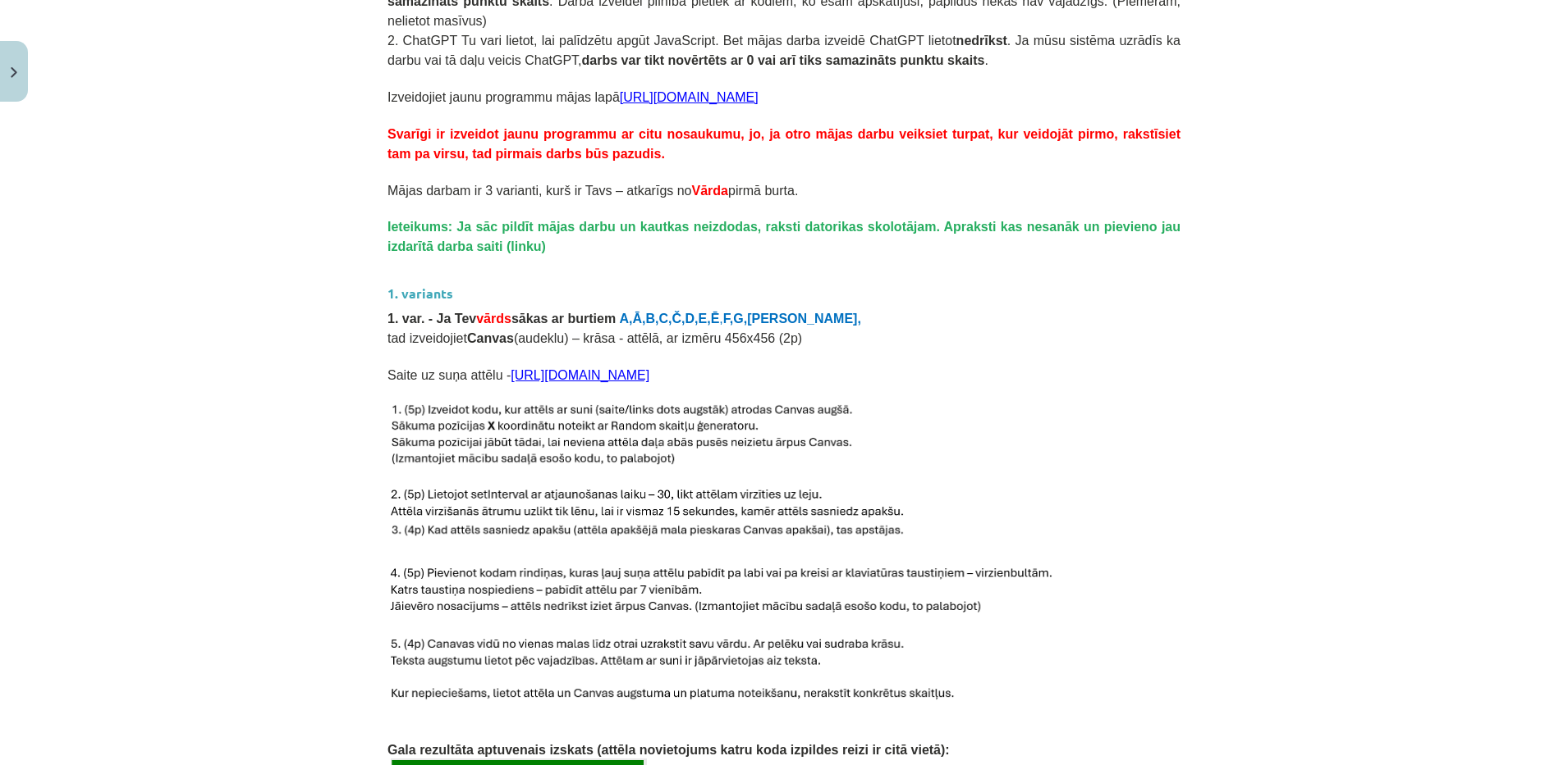
click at [1192, 518] on div "Mācību tēma: Datorikas 9. klases 1. ieskaites mācību materiāls #7 Mājas Darbs N…" at bounding box center [784, 382] width 1568 height 765
click at [1145, 531] on p at bounding box center [784, 540] width 793 height 17
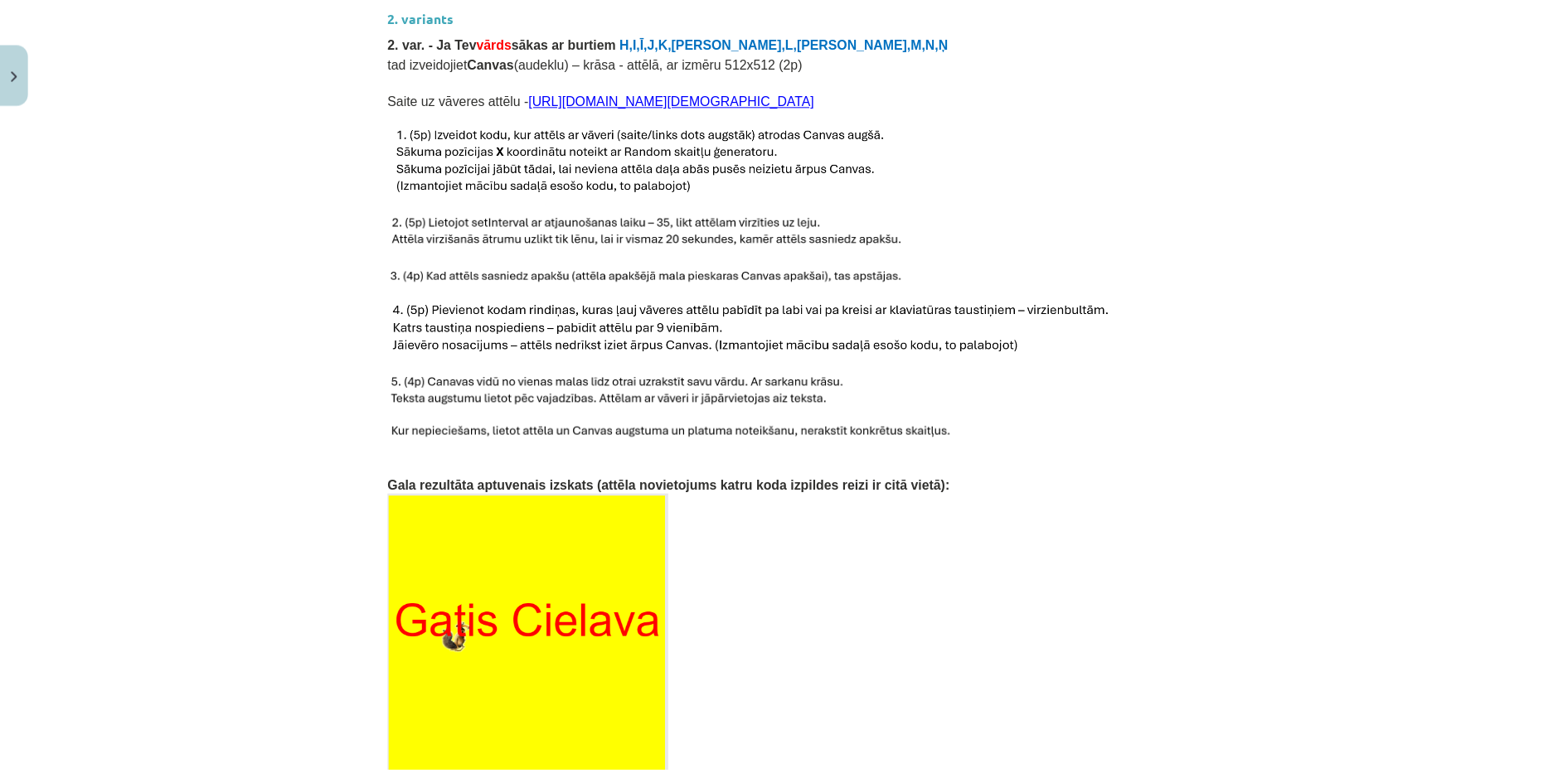
scroll to position [1299, 0]
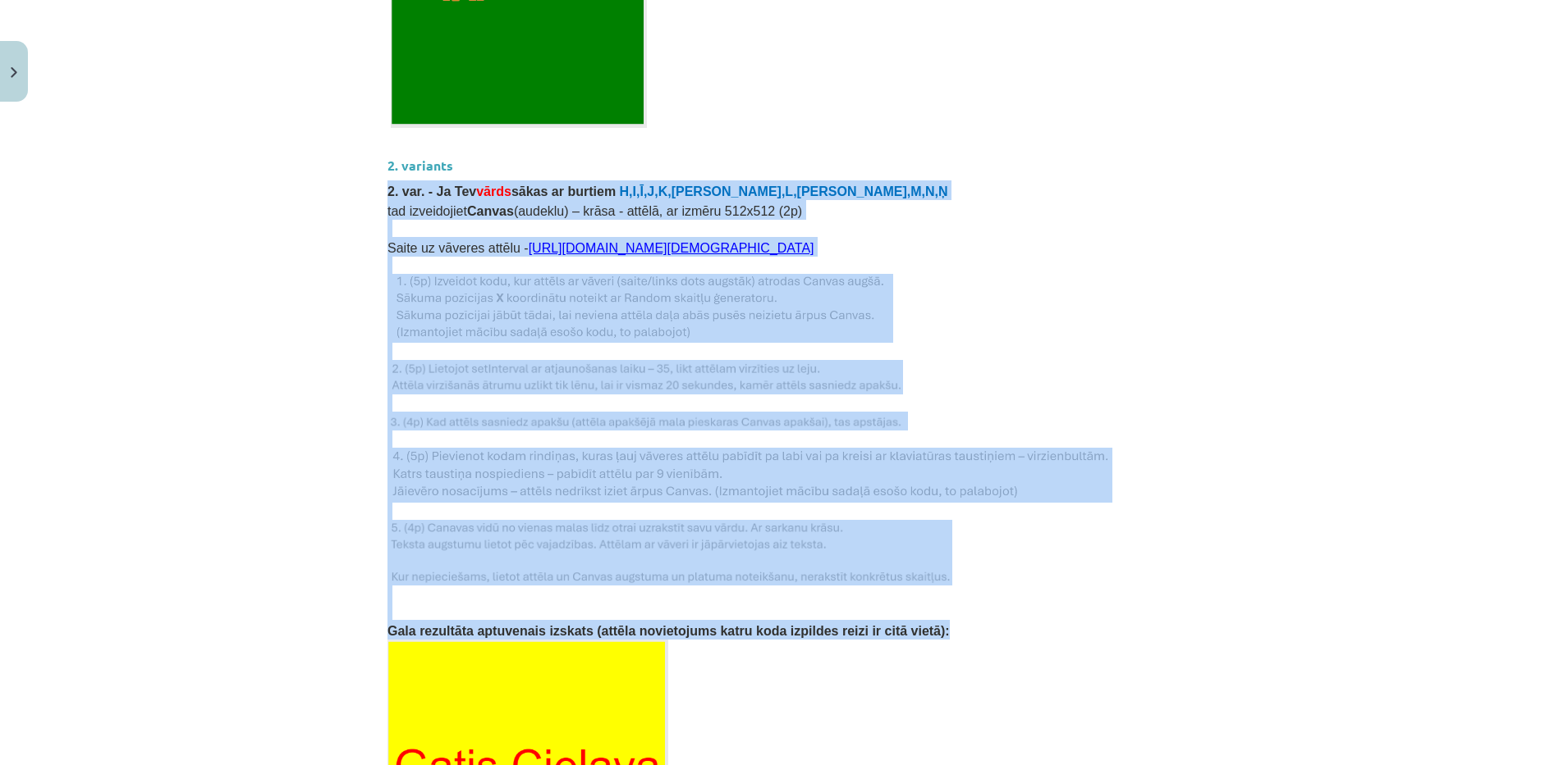
drag, startPoint x: 376, startPoint y: 165, endPoint x: 870, endPoint y: 602, distance: 659.5
click at [870, 602] on div "0 XP Saņemsi Grūts 110 pilda Apraksts Uzdevums Palīdzība Mājas darbs Nr. 2 Nosa…" at bounding box center [784, 376] width 813 height 3106
click at [13, 60] on button "Close" at bounding box center [14, 71] width 28 height 61
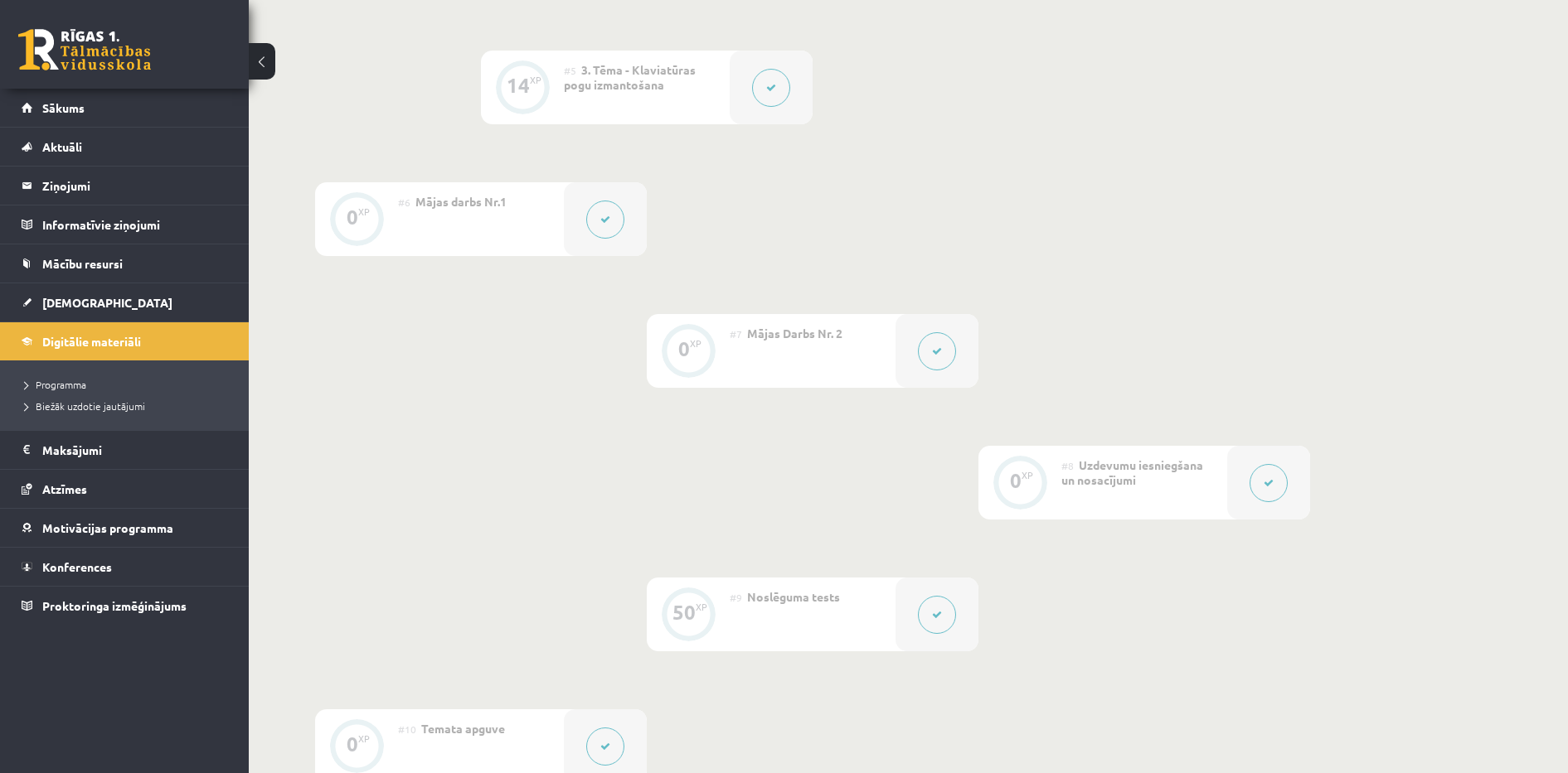
scroll to position [1201, 0]
